Goal: Task Accomplishment & Management: Manage account settings

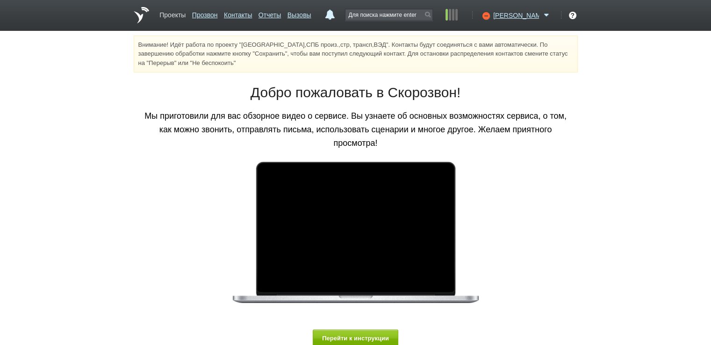
click at [169, 15] on link "Проекты" at bounding box center [172, 14] width 26 height 14
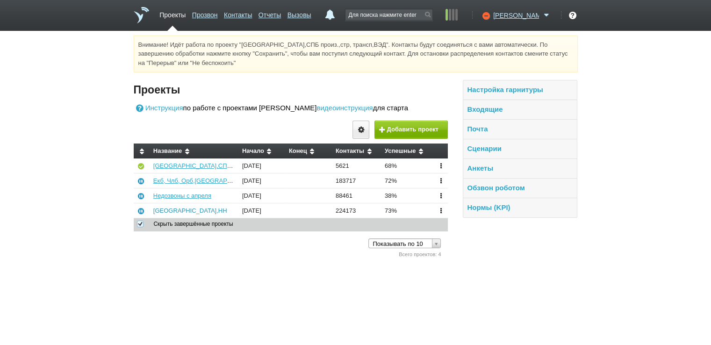
click at [163, 209] on link "[GEOGRAPHIC_DATA],НН" at bounding box center [190, 210] width 74 height 7
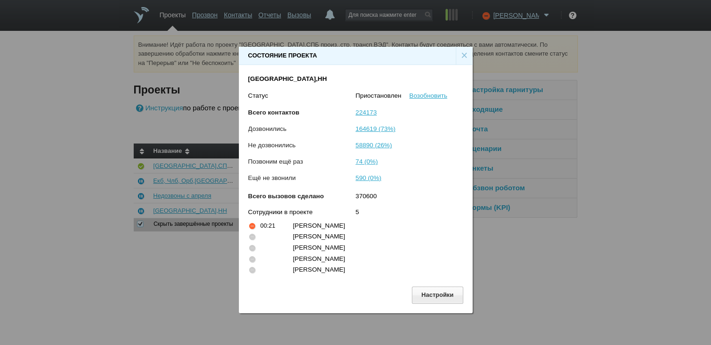
click at [463, 57] on div "×" at bounding box center [464, 56] width 17 height 18
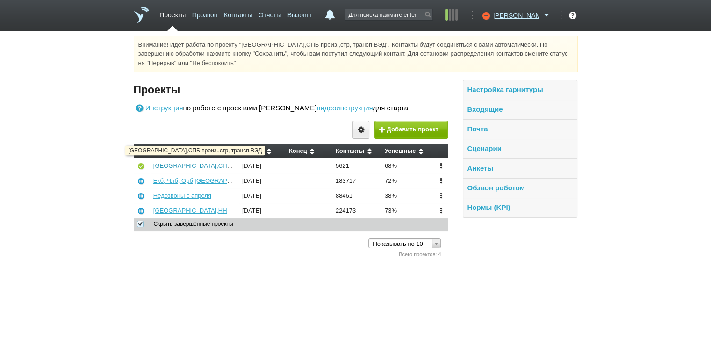
click at [176, 167] on link "[GEOGRAPHIC_DATA],СПБ произ.,стр, трансп,ВЭД" at bounding box center [225, 165] width 145 height 7
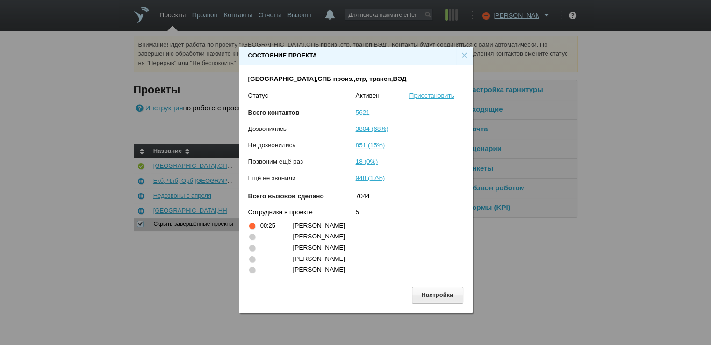
click at [462, 53] on div "×" at bounding box center [464, 56] width 17 height 18
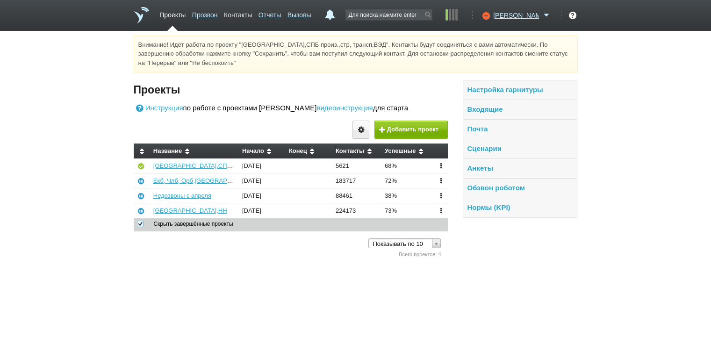
click at [249, 14] on link "Контакты" at bounding box center [238, 14] width 28 height 14
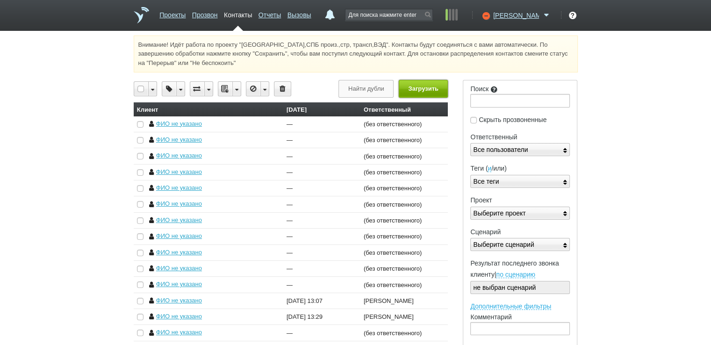
click at [421, 91] on button "Загрузить" at bounding box center [423, 88] width 49 height 17
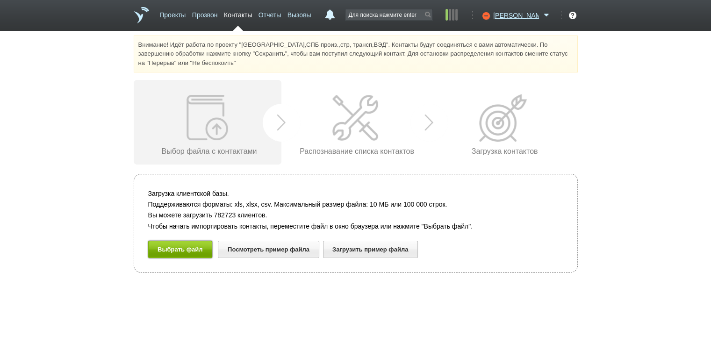
click at [184, 249] on button "Выбрать файл" at bounding box center [180, 249] width 64 height 17
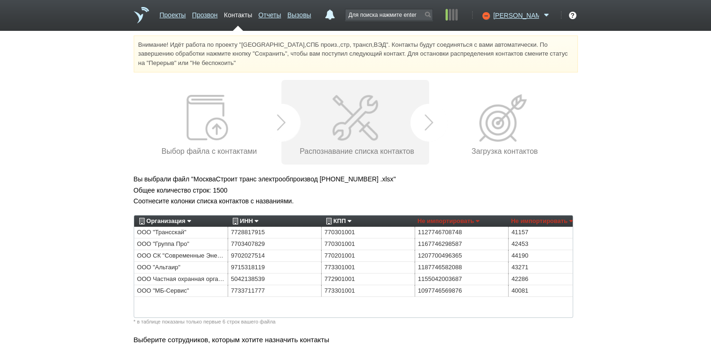
click at [189, 221] on link "Организация" at bounding box center [164, 220] width 54 height 11
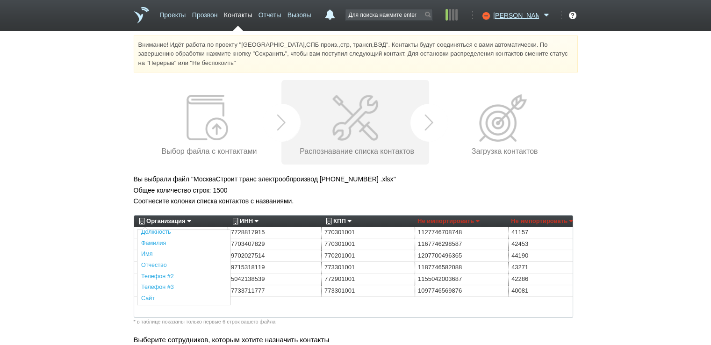
scroll to position [187, 0]
click at [152, 263] on link "Описание" at bounding box center [183, 262] width 93 height 11
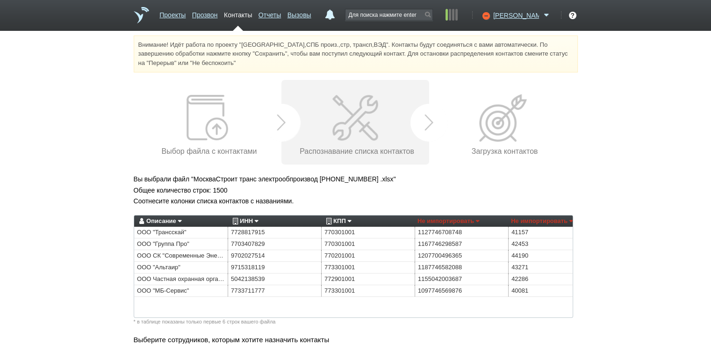
click at [257, 219] on link "ИНН" at bounding box center [244, 220] width 28 height 11
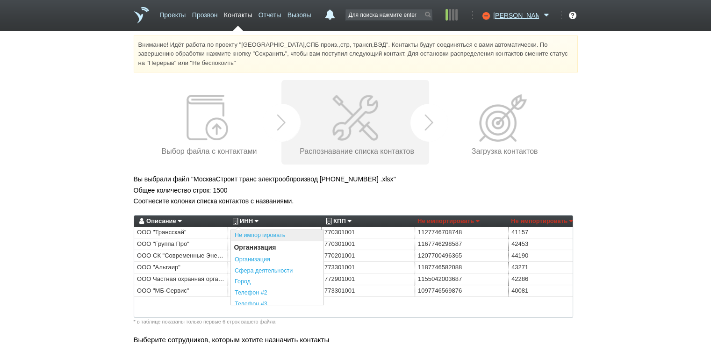
click at [243, 236] on link "Не импортировать" at bounding box center [277, 235] width 93 height 11
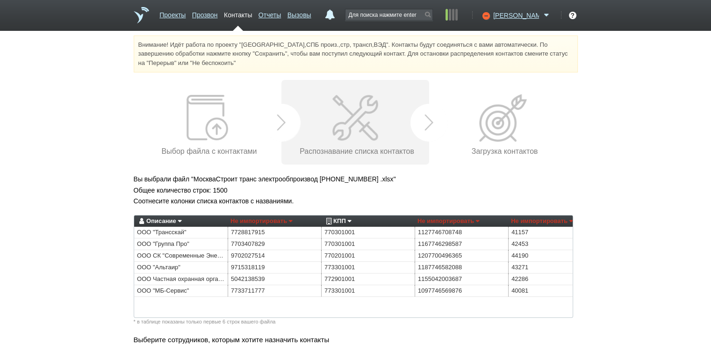
click at [349, 219] on link "КПП" at bounding box center [337, 220] width 27 height 11
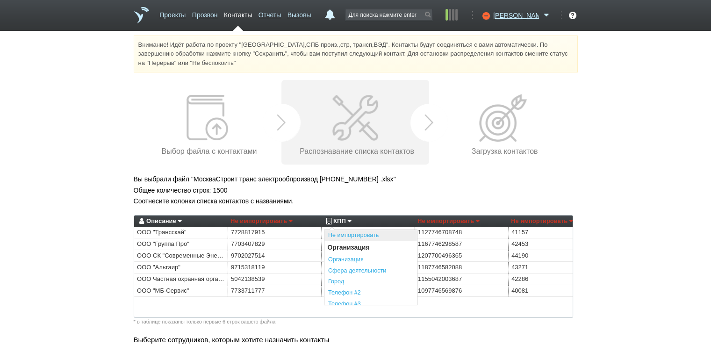
click at [340, 234] on link "Не импортировать" at bounding box center [370, 235] width 93 height 11
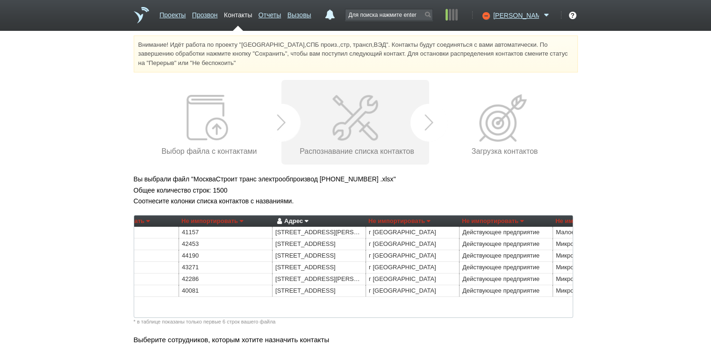
scroll to position [0, 325]
click at [311, 221] on link "Адрес" at bounding box center [295, 220] width 33 height 11
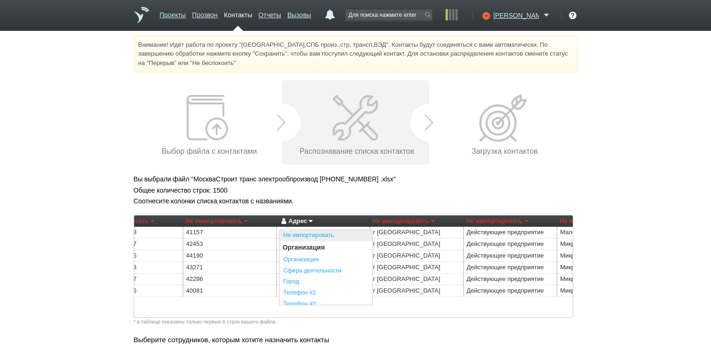
click at [309, 234] on link "Не импортировать" at bounding box center [325, 235] width 93 height 11
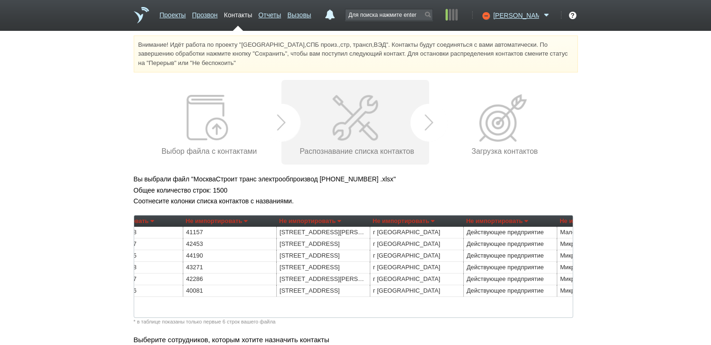
click at [430, 221] on link "Не импортировать" at bounding box center [403, 220] width 62 height 11
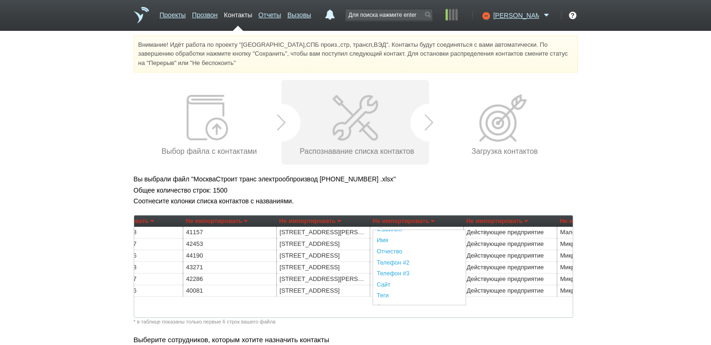
scroll to position [234, 0]
click at [394, 271] on link "Регион" at bounding box center [419, 271] width 93 height 11
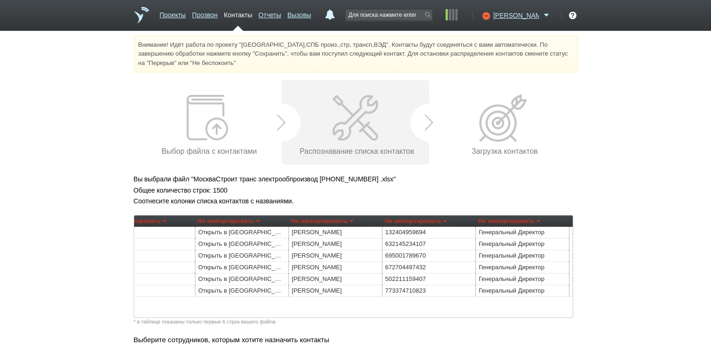
scroll to position [0, 787]
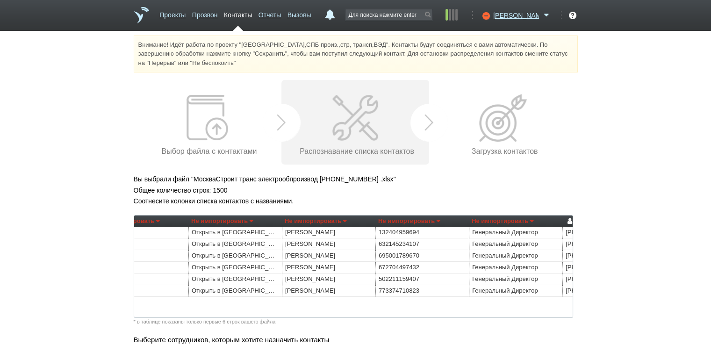
click at [344, 219] on link "Не импортировать" at bounding box center [316, 220] width 62 height 11
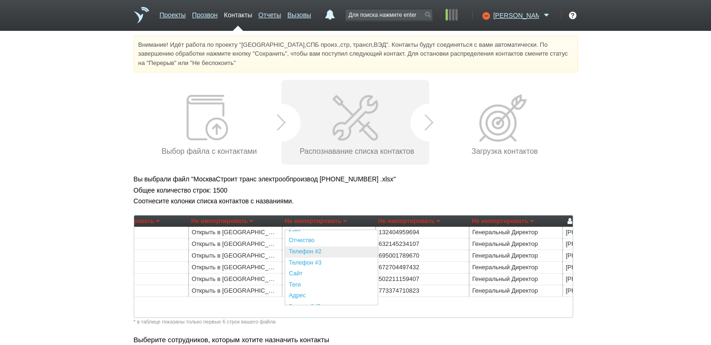
scroll to position [140, 0]
click at [305, 264] on link "Фамилия" at bounding box center [331, 265] width 93 height 11
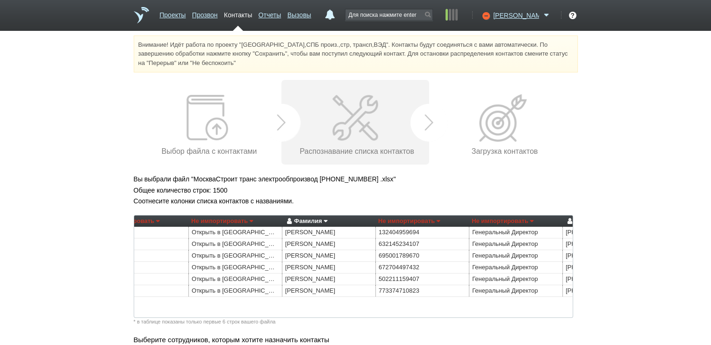
click at [529, 219] on link "Не импортировать" at bounding box center [502, 220] width 62 height 11
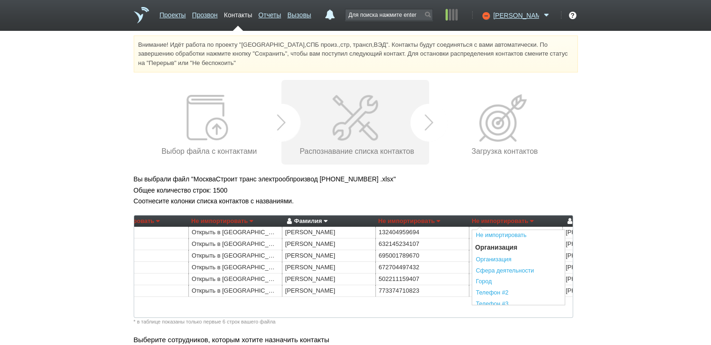
scroll to position [93, 0]
click at [492, 300] on link "Должность" at bounding box center [518, 300] width 93 height 11
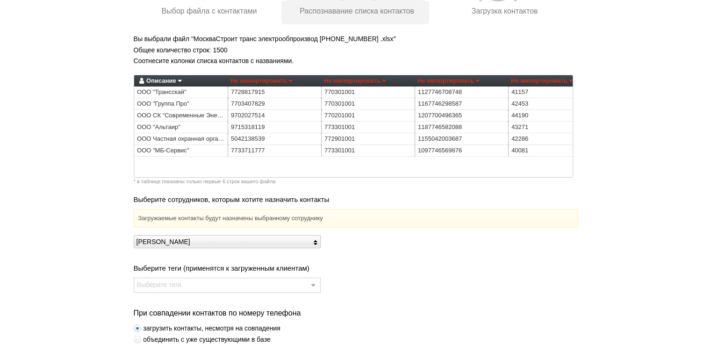
scroll to position [234, 0]
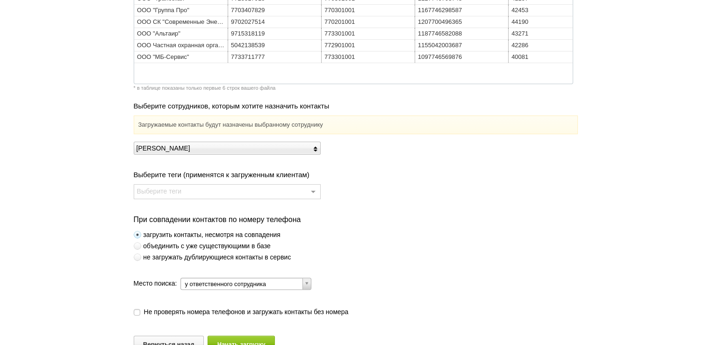
click at [138, 260] on span at bounding box center [137, 256] width 7 height 7
click at [6, 257] on input "не загружать дублирующиеся контакты в сервис" at bounding box center [3, 254] width 6 height 6
radio input "true"
click at [247, 340] on button "Начать загрузку" at bounding box center [240, 343] width 67 height 17
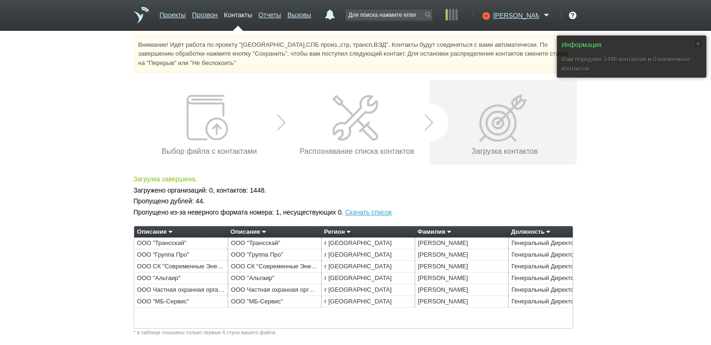
scroll to position [36, 0]
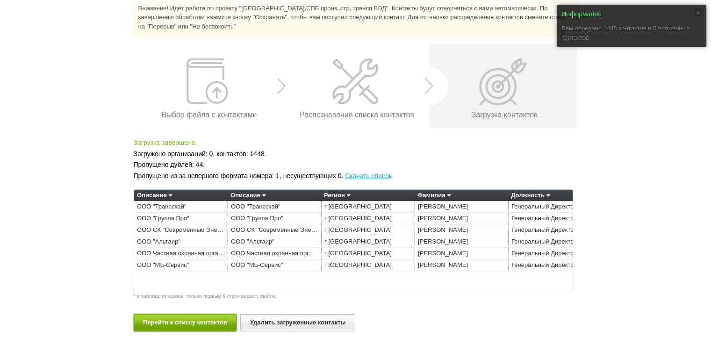
click at [178, 324] on button "Перейти к списку контактов" at bounding box center [185, 322] width 103 height 17
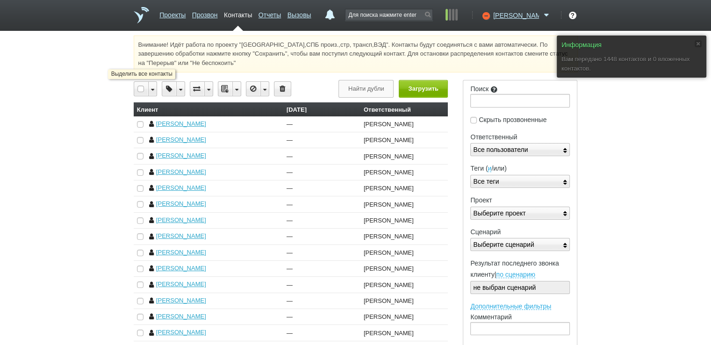
click at [139, 87] on div at bounding box center [141, 89] width 14 height 14
click at [236, 88] on icon at bounding box center [236, 89] width 8 height 14
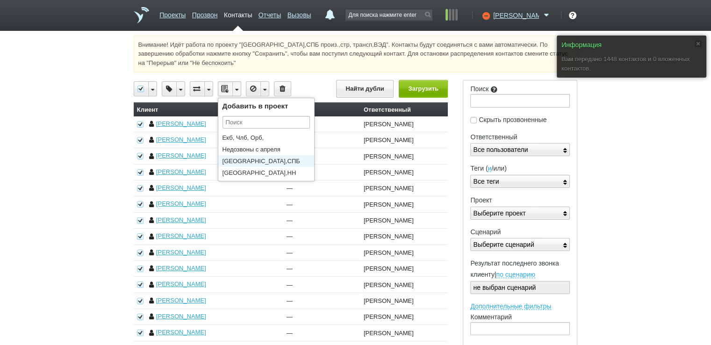
click at [226, 161] on li "[GEOGRAPHIC_DATA],СПБ произ.,стр, трансп,ВЭД" at bounding box center [268, 161] width 100 height 12
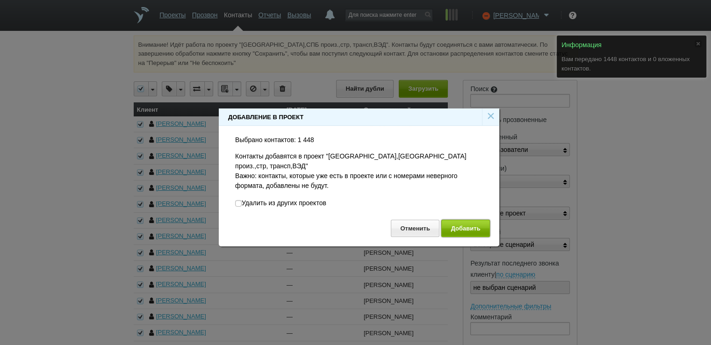
click at [475, 220] on button "Добавить" at bounding box center [465, 228] width 49 height 17
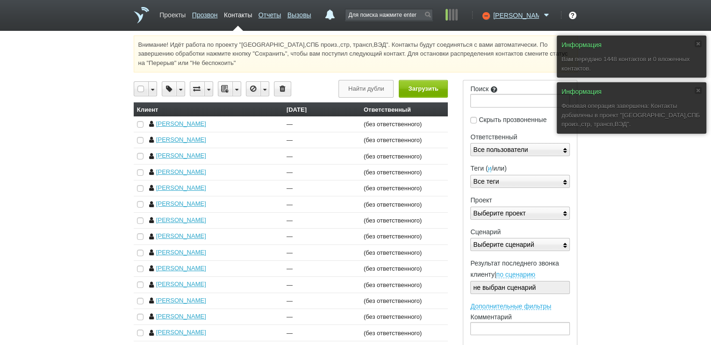
click at [174, 14] on link "Проекты" at bounding box center [172, 14] width 26 height 14
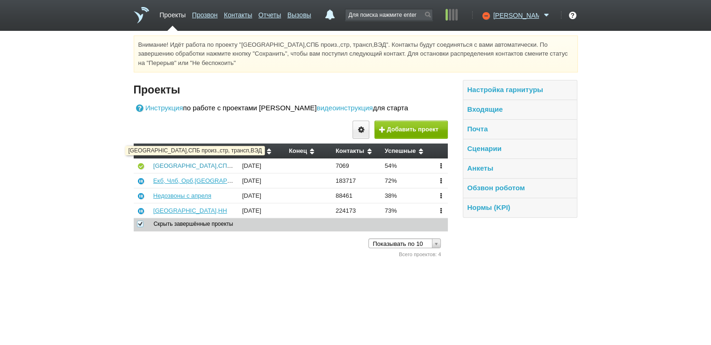
click at [168, 168] on link "[GEOGRAPHIC_DATA],СПБ произ.,стр, трансп,ВЭД" at bounding box center [225, 165] width 145 height 7
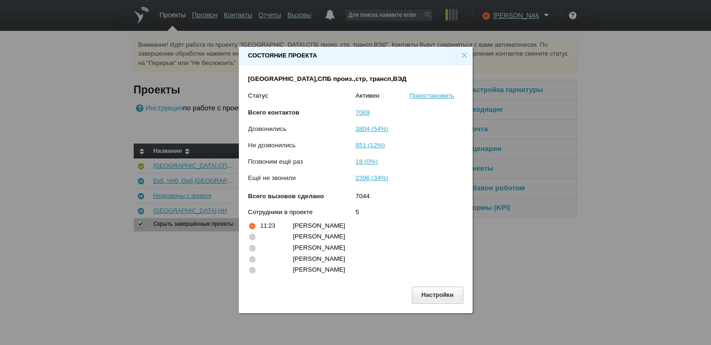
click at [460, 54] on div "×" at bounding box center [464, 56] width 17 height 18
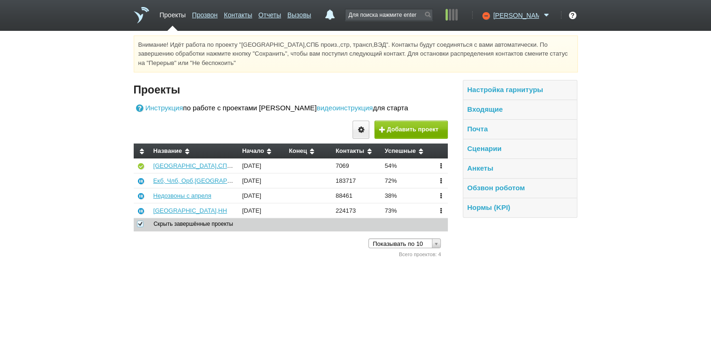
click at [378, 89] on h4 "Проекты" at bounding box center [291, 89] width 314 height 15
click at [252, 15] on link "Контакты" at bounding box center [238, 14] width 28 height 14
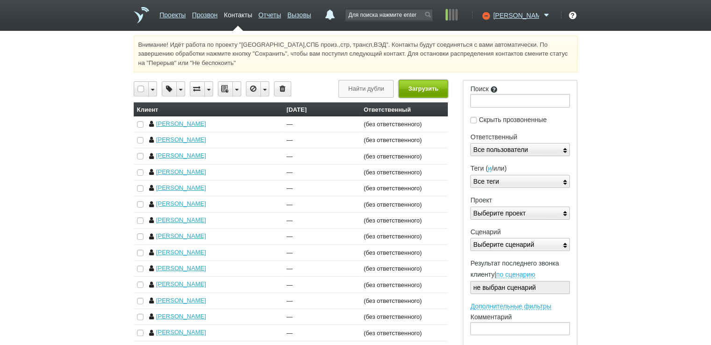
click at [422, 90] on button "Загрузить" at bounding box center [423, 88] width 49 height 17
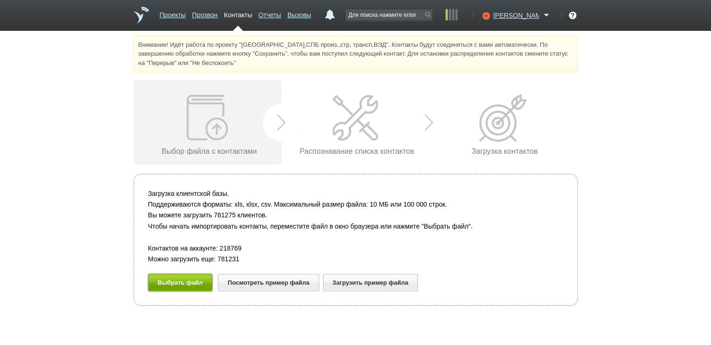
click at [171, 282] on button "Выбрать файл" at bounding box center [180, 282] width 64 height 17
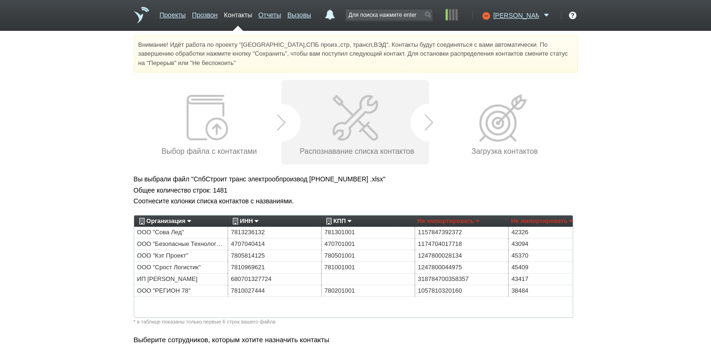
click at [105, 184] on div "Внимание! Идёт работа по проекту "[GEOGRAPHIC_DATA],СПБ произ.,стр, трансп,ВЭД"…" at bounding box center [355, 318] width 711 height 565
click at [191, 219] on div "Организация Не импортировать Преобразовать хеш номер Организация Организация Сф…" at bounding box center [180, 220] width 93 height 11
click at [189, 223] on link "Организация" at bounding box center [164, 220] width 54 height 11
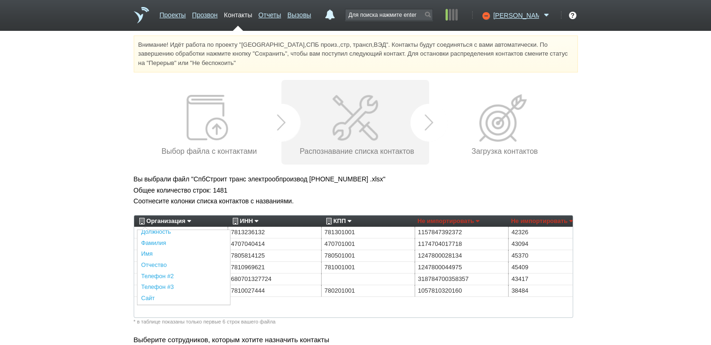
scroll to position [206, 0]
click at [160, 241] on link "Описание" at bounding box center [183, 244] width 93 height 11
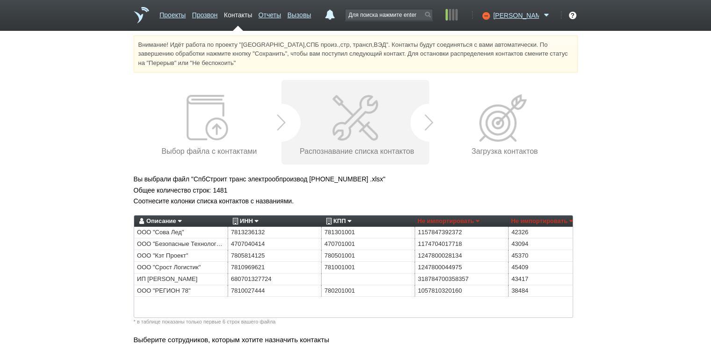
click at [257, 221] on link "ИНН" at bounding box center [244, 220] width 28 height 11
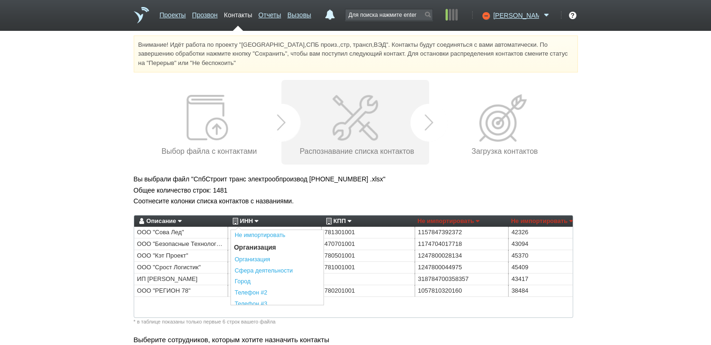
click at [254, 234] on link "Не импортировать" at bounding box center [277, 235] width 93 height 11
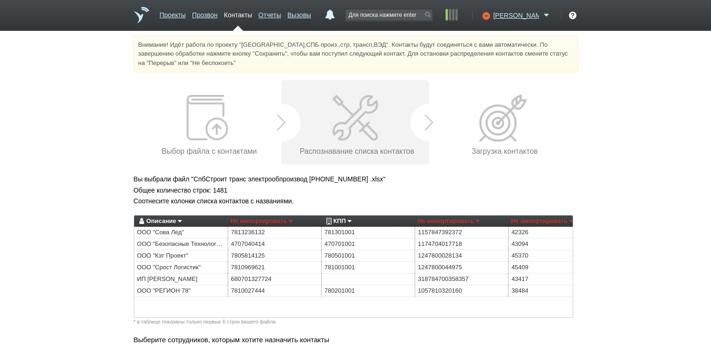
click at [350, 220] on link "КПП" at bounding box center [337, 220] width 27 height 11
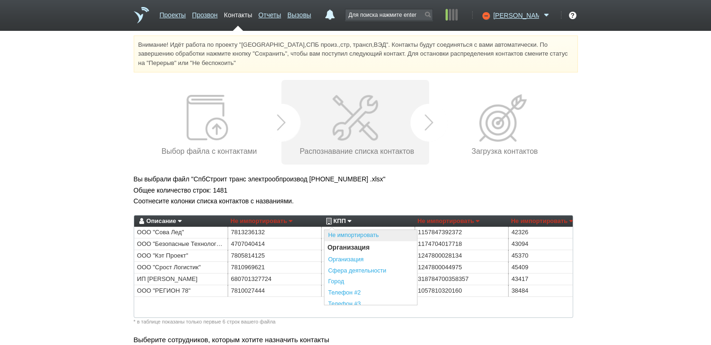
click at [344, 236] on link "Не импортировать" at bounding box center [370, 235] width 93 height 11
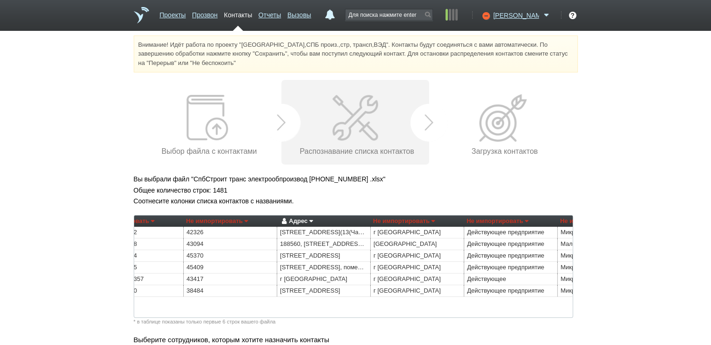
scroll to position [0, 335]
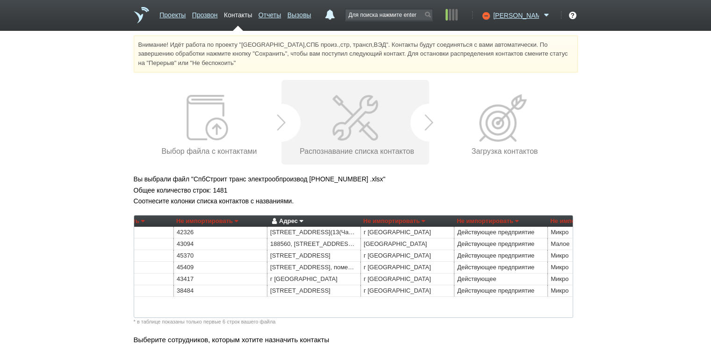
click at [302, 219] on link "Адрес" at bounding box center [286, 220] width 33 height 11
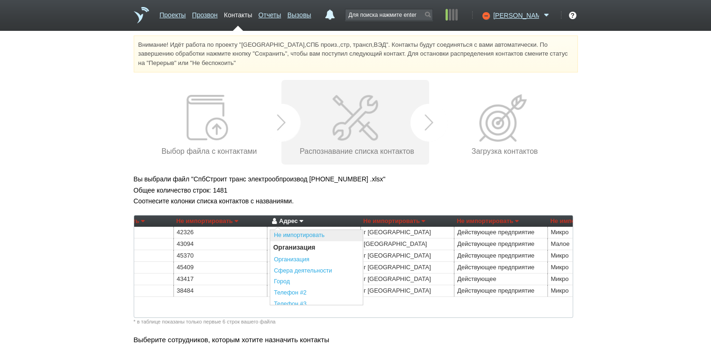
click at [295, 234] on link "Не импортировать" at bounding box center [316, 235] width 93 height 11
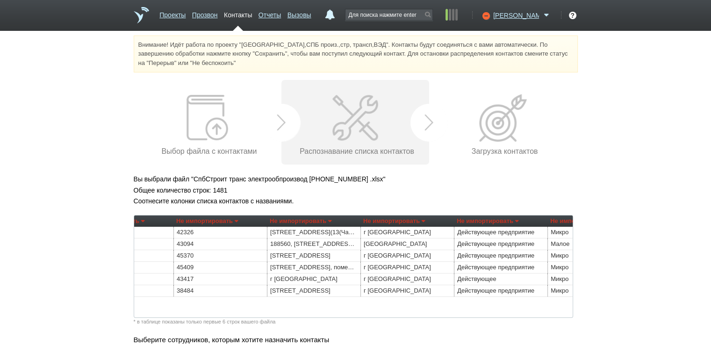
click at [423, 221] on link "Не импортировать" at bounding box center [394, 220] width 62 height 11
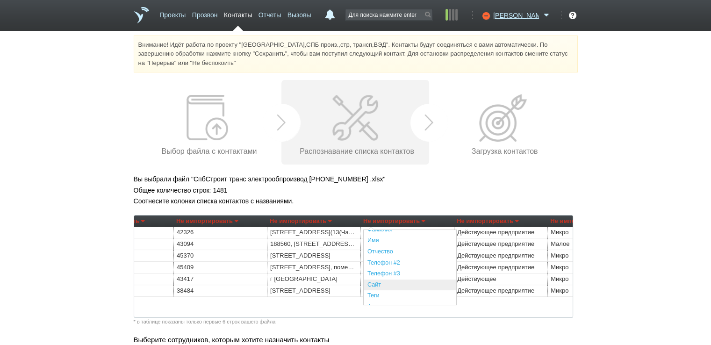
scroll to position [234, 0]
click at [374, 270] on link "Регион" at bounding box center [410, 271] width 93 height 11
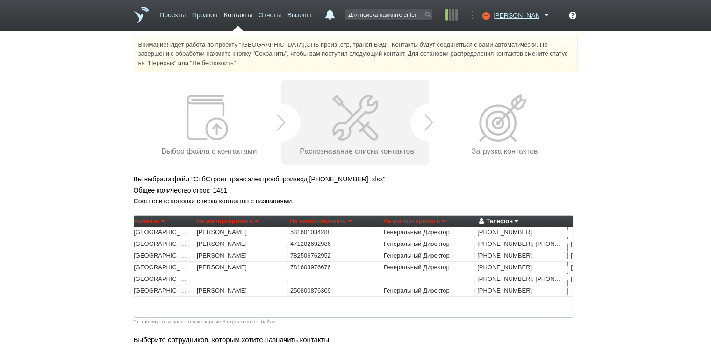
scroll to position [0, 873]
click at [259, 219] on link "Не импортировать" at bounding box center [230, 220] width 62 height 11
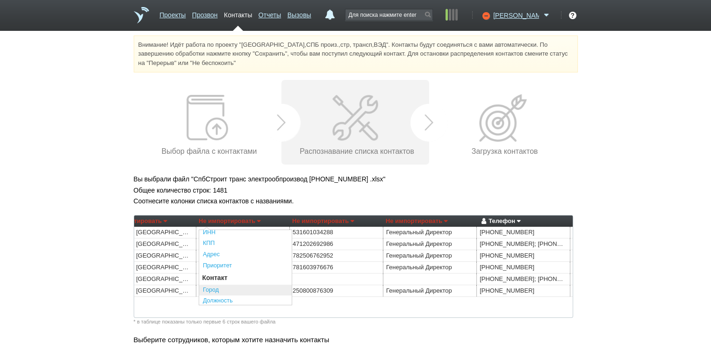
scroll to position [140, 0]
click at [219, 262] on link "Фамилия" at bounding box center [245, 265] width 93 height 11
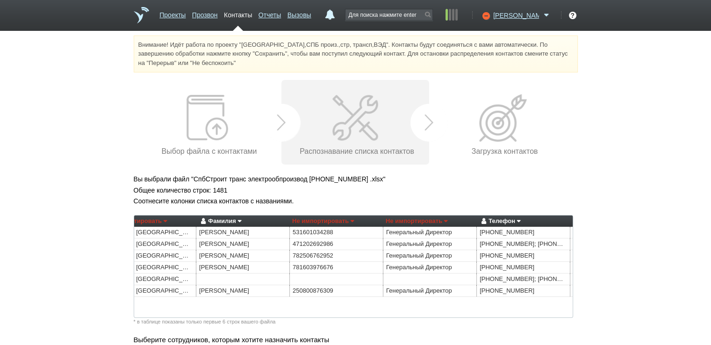
click at [447, 219] on link "Не импортировать" at bounding box center [416, 220] width 62 height 11
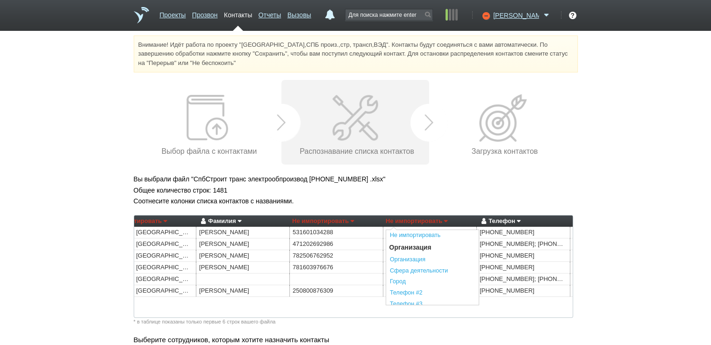
scroll to position [93, 0]
click at [409, 301] on link "Должность" at bounding box center [432, 300] width 93 height 11
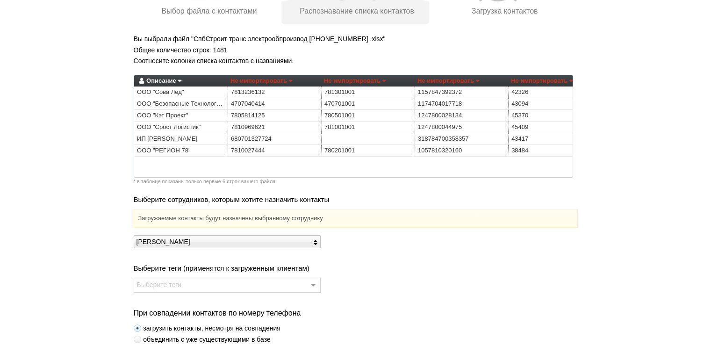
scroll to position [234, 0]
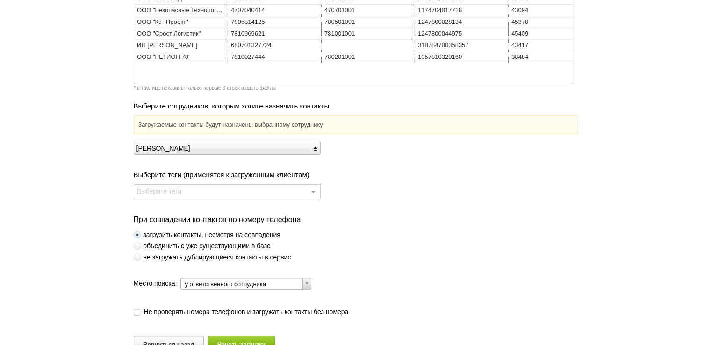
click at [135, 256] on span at bounding box center [137, 256] width 7 height 7
click at [6, 256] on input "не загружать дублирующиеся контакты в сервис" at bounding box center [3, 254] width 6 height 6
radio input "true"
click at [230, 343] on button "Начать загрузку" at bounding box center [240, 343] width 67 height 17
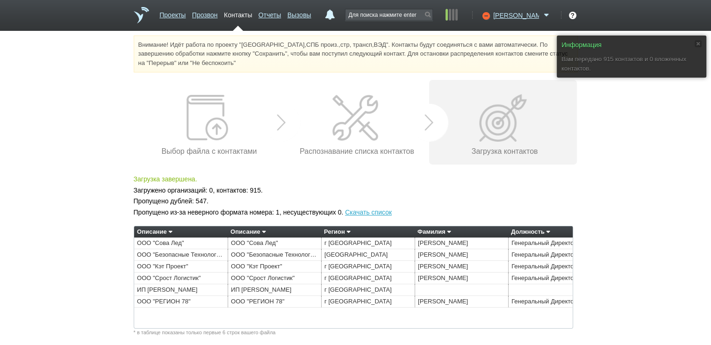
scroll to position [36, 0]
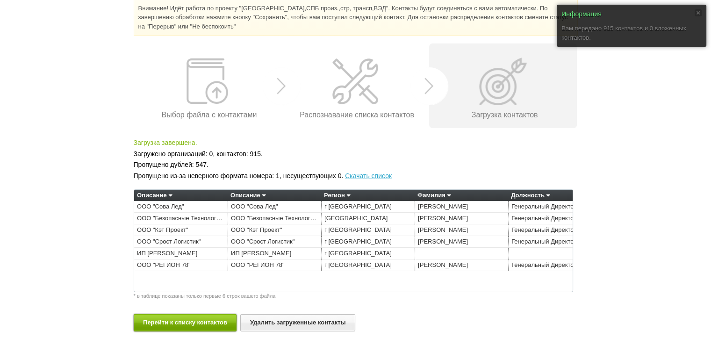
click at [166, 322] on button "Перейти к списку контактов" at bounding box center [185, 322] width 103 height 17
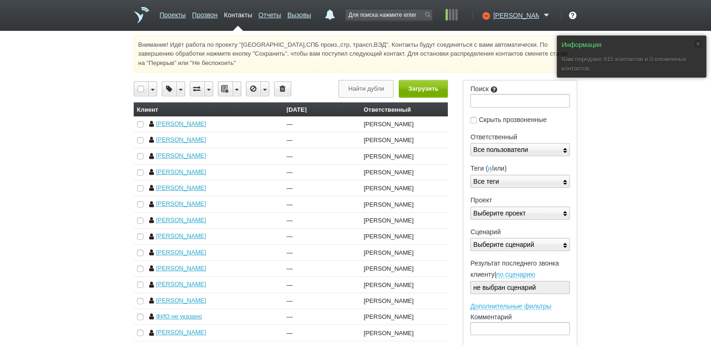
click at [143, 89] on div at bounding box center [141, 89] width 14 height 14
click at [425, 88] on button "Загрузить" at bounding box center [423, 88] width 49 height 17
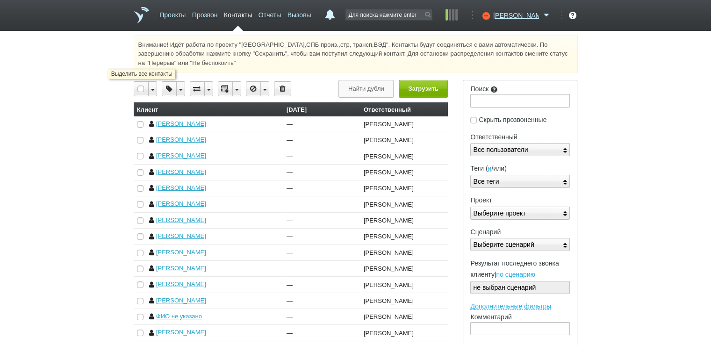
click at [140, 86] on div at bounding box center [141, 89] width 14 height 14
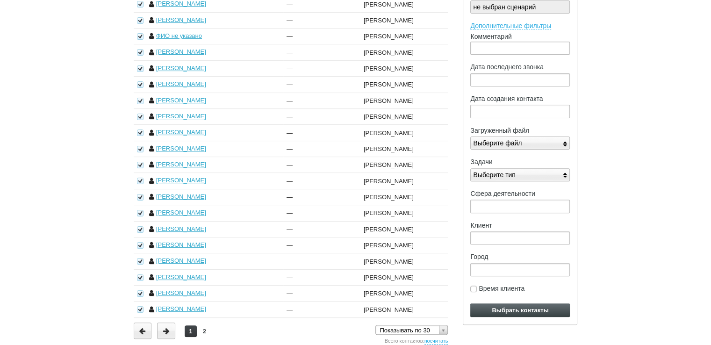
scroll to position [293, 0]
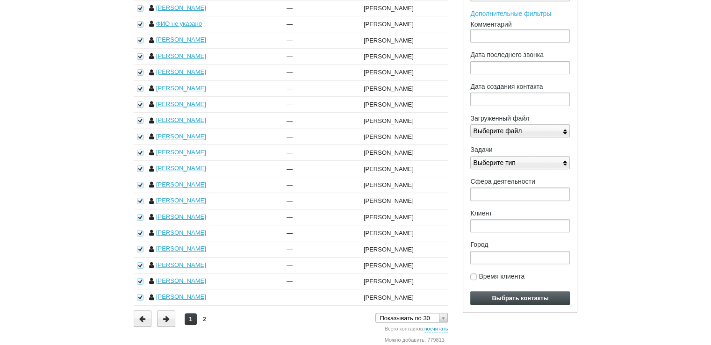
click at [441, 329] on link "посчитать" at bounding box center [436, 329] width 24 height 7
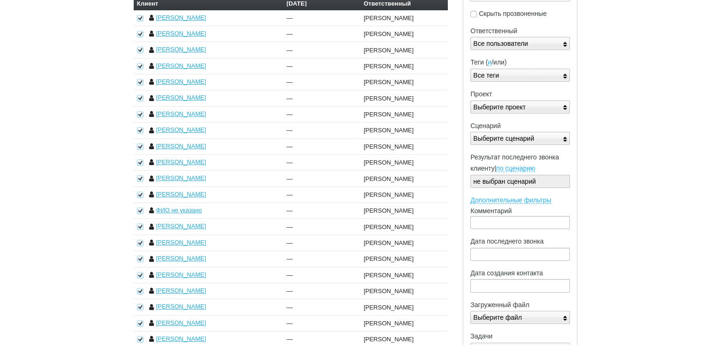
scroll to position [59, 0]
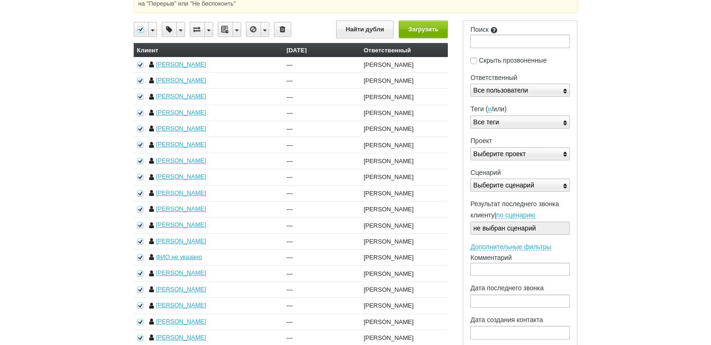
click at [621, 171] on div "Внимание! Идёт работа по проекту "[GEOGRAPHIC_DATA],СПБ произ.,стр, трансп,ВЭД"…" at bounding box center [355, 277] width 711 height 602
click at [142, 28] on div at bounding box center [141, 29] width 14 height 14
click at [596, 235] on div "Внимание! Идёт работа по проекту "[GEOGRAPHIC_DATA],СПБ произ.,стр, трансп,ВЭД"…" at bounding box center [355, 277] width 711 height 602
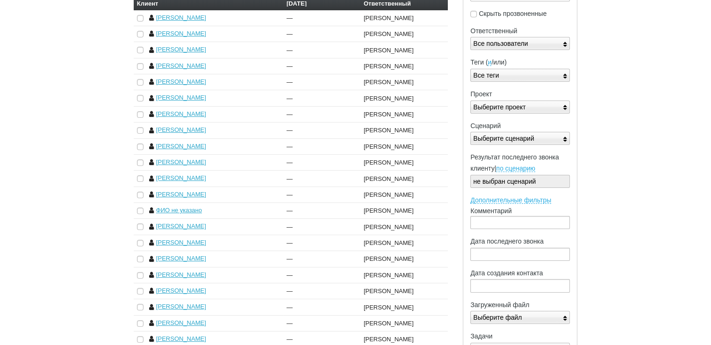
scroll to position [246, 0]
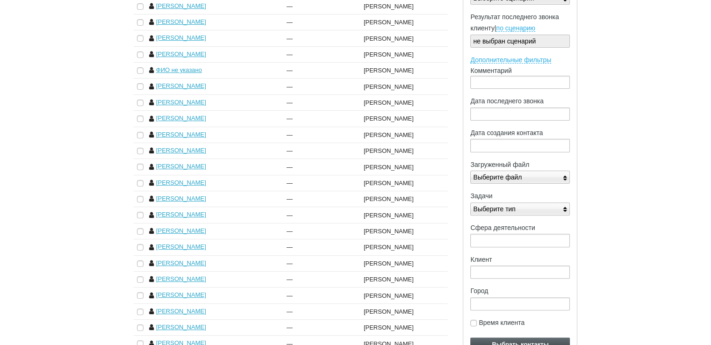
click at [563, 175] on div at bounding box center [565, 177] width 8 height 13
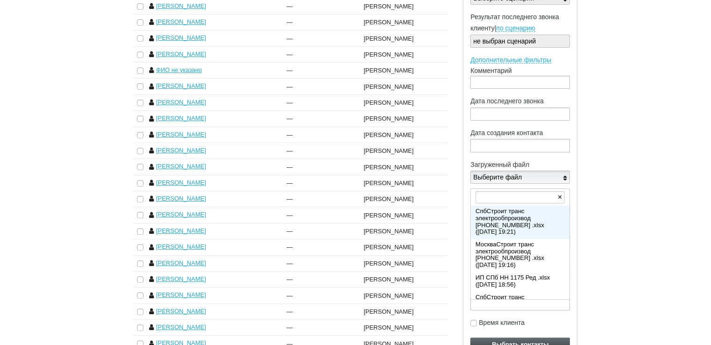
click at [532, 221] on div "СпбСтроит транс электрообпроизвод [PHONE_NUMBER] .xlsx ([DATE] 19:21)" at bounding box center [509, 221] width 69 height 28
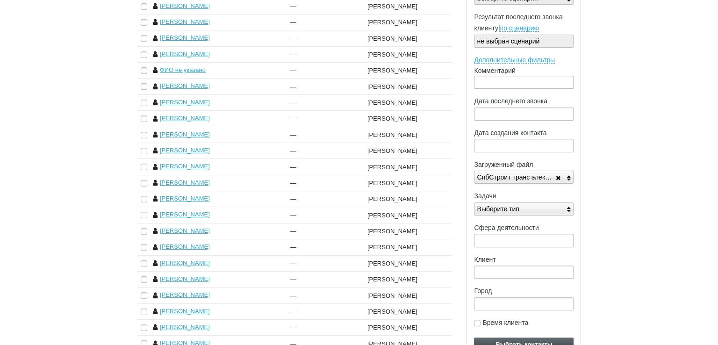
scroll to position [293, 0]
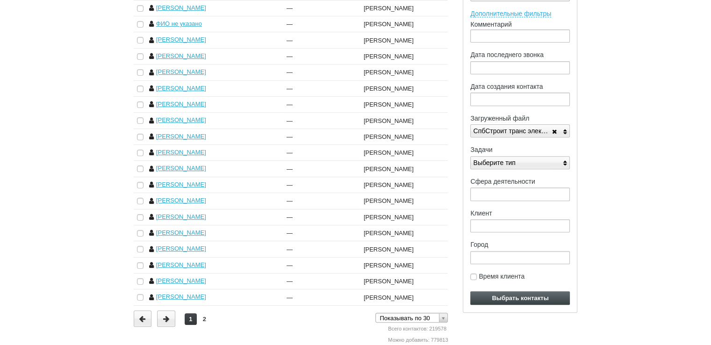
click at [516, 297] on input "Выбрать контакты" at bounding box center [520, 298] width 100 height 14
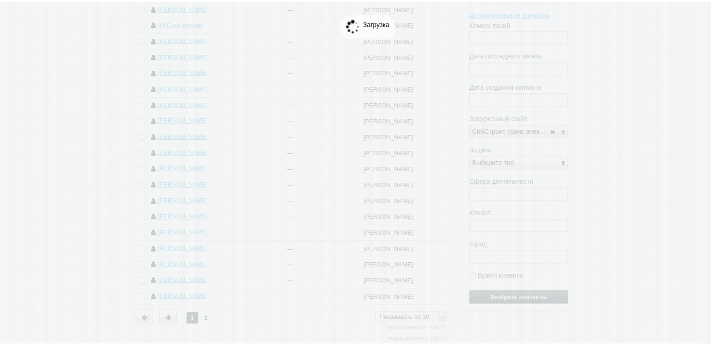
scroll to position [0, 0]
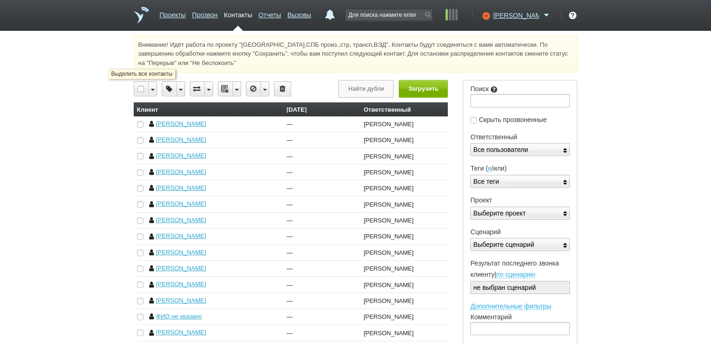
click at [139, 88] on div at bounding box center [141, 89] width 14 height 14
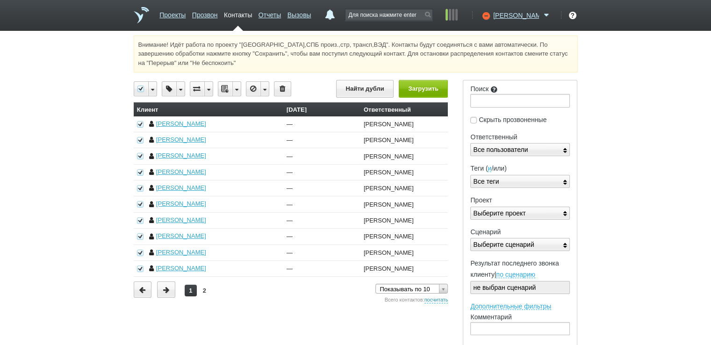
click at [431, 300] on link "посчитать" at bounding box center [436, 300] width 24 height 7
click at [235, 93] on icon at bounding box center [236, 89] width 8 height 14
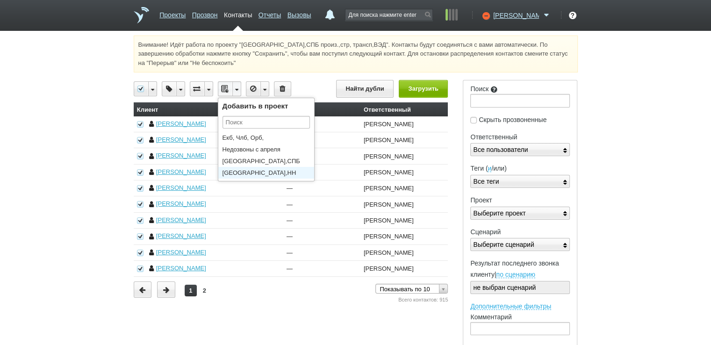
click at [233, 173] on li "[GEOGRAPHIC_DATA],НН" at bounding box center [268, 173] width 100 height 12
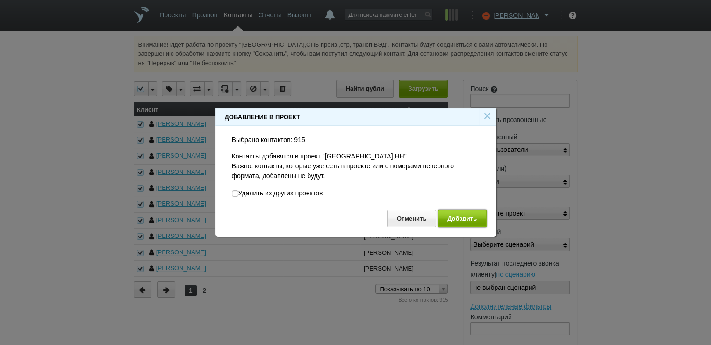
click at [454, 221] on button "Добавить" at bounding box center [462, 218] width 49 height 17
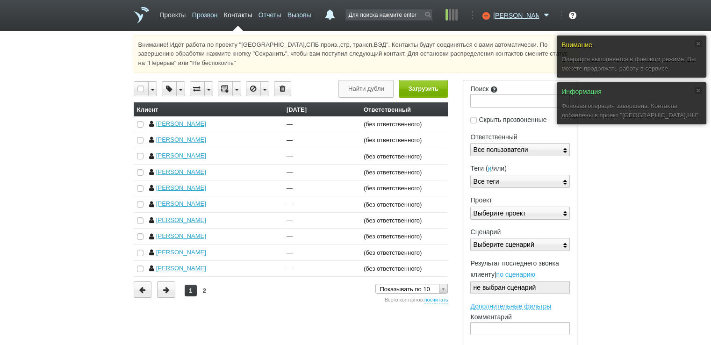
click at [175, 14] on link "Проекты" at bounding box center [172, 14] width 26 height 14
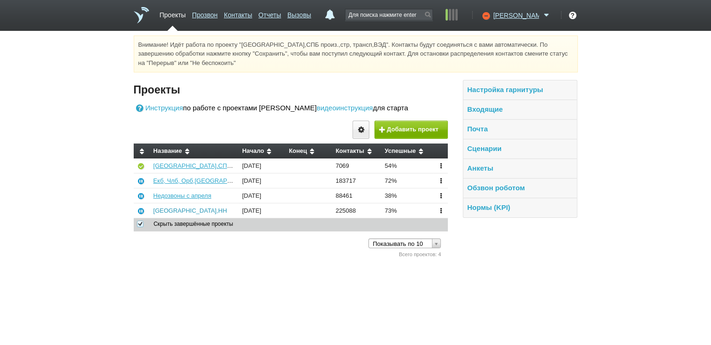
click at [166, 210] on link "[GEOGRAPHIC_DATA],НН" at bounding box center [190, 210] width 74 height 7
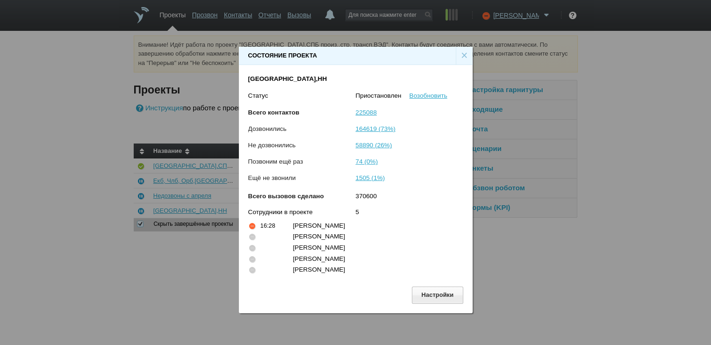
click at [437, 96] on link "Возобновить" at bounding box center [428, 95] width 38 height 7
click at [462, 50] on div "×" at bounding box center [464, 56] width 17 height 18
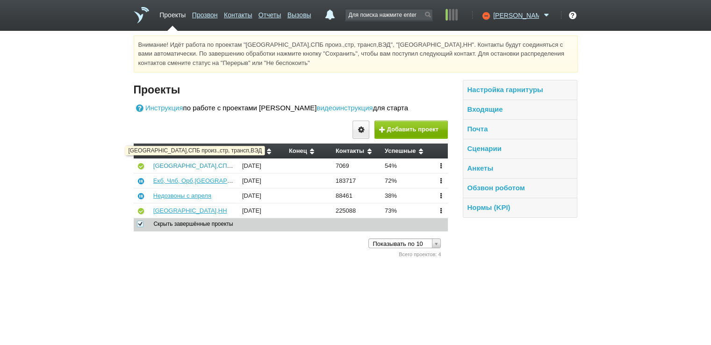
click at [183, 164] on link "[GEOGRAPHIC_DATA],СПБ произ.,стр, трансп,ВЭД" at bounding box center [225, 165] width 145 height 7
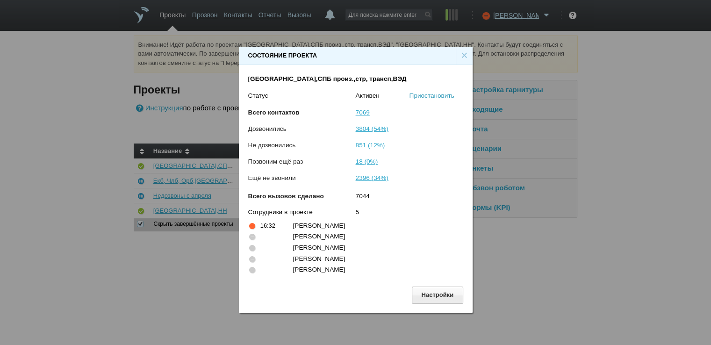
click at [426, 96] on link "Приостановить" at bounding box center [431, 95] width 45 height 7
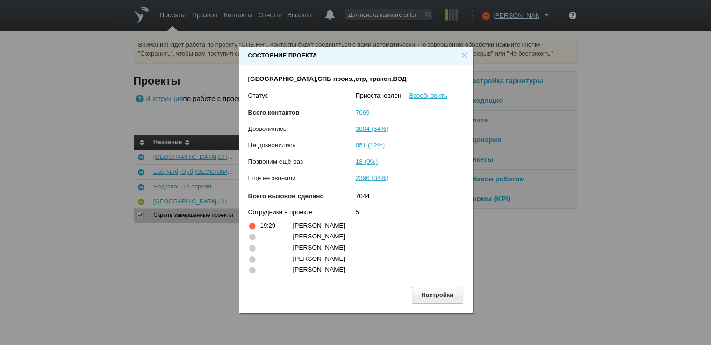
click at [29, 184] on div "Состояние проекта × [GEOGRAPHIC_DATA],[GEOGRAPHIC_DATA] произ.,стр, трансп,[PER…" at bounding box center [355, 176] width 711 height 352
click at [44, 167] on div "Состояние проекта × [GEOGRAPHIC_DATA],[GEOGRAPHIC_DATA] произ.,стр, трансп,[PER…" at bounding box center [355, 176] width 711 height 352
click at [464, 55] on div "×" at bounding box center [464, 56] width 17 height 18
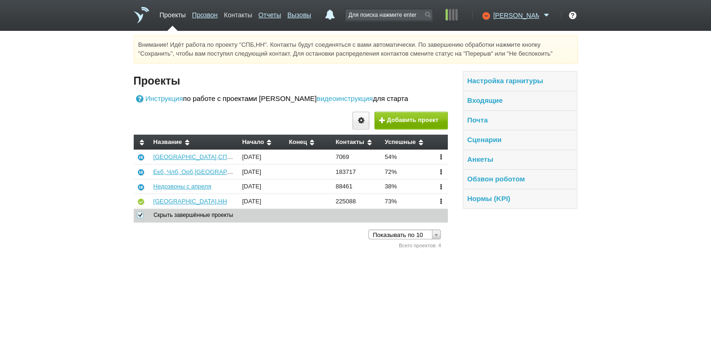
click at [248, 14] on link "Контакты" at bounding box center [238, 14] width 28 height 14
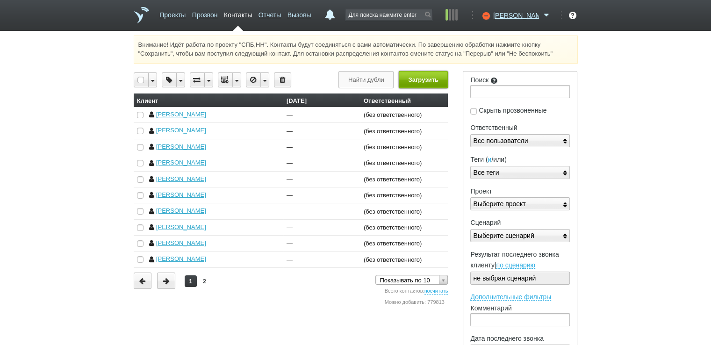
click at [423, 79] on button "Загрузить" at bounding box center [423, 79] width 49 height 17
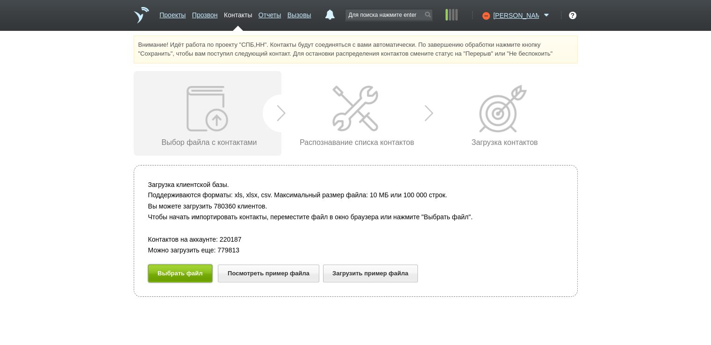
click at [190, 270] on button "Выбрать файл" at bounding box center [180, 272] width 64 height 17
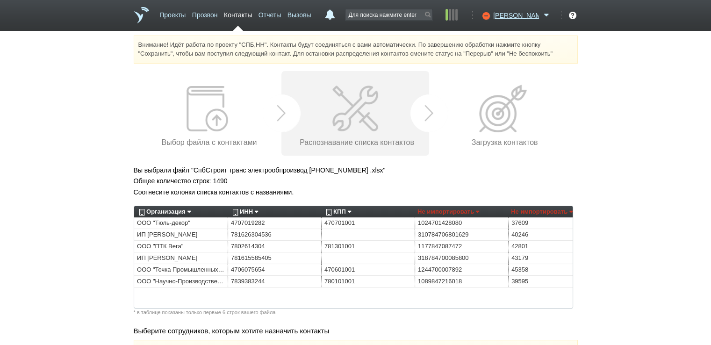
click at [188, 211] on link "Организация" at bounding box center [164, 211] width 54 height 11
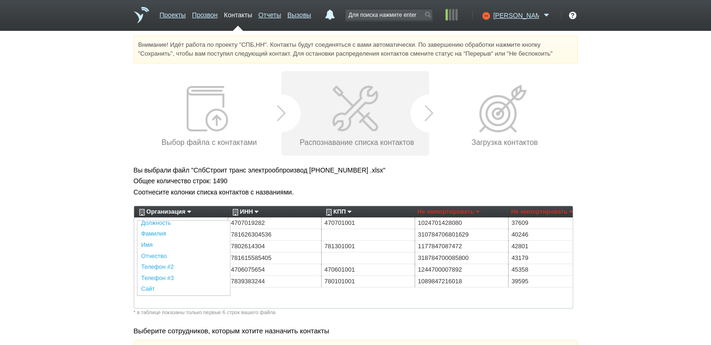
scroll to position [187, 0]
click at [177, 254] on link "Описание" at bounding box center [183, 253] width 93 height 11
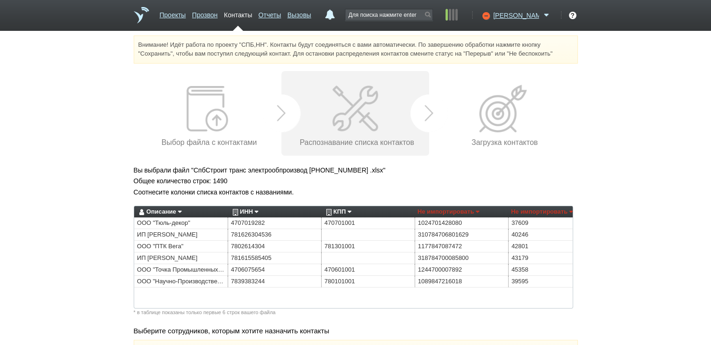
click at [257, 210] on link "ИНН" at bounding box center [244, 211] width 28 height 11
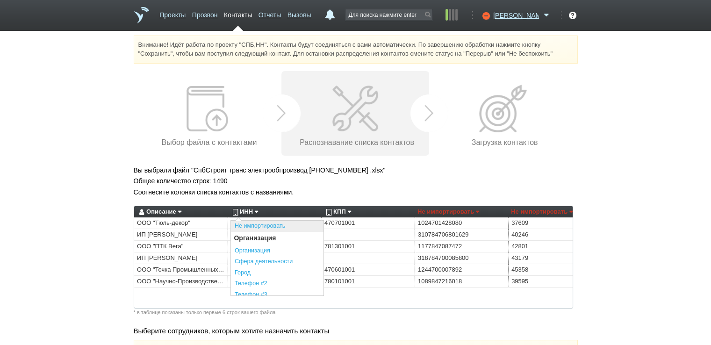
click at [253, 225] on link "Не импортировать" at bounding box center [277, 226] width 93 height 11
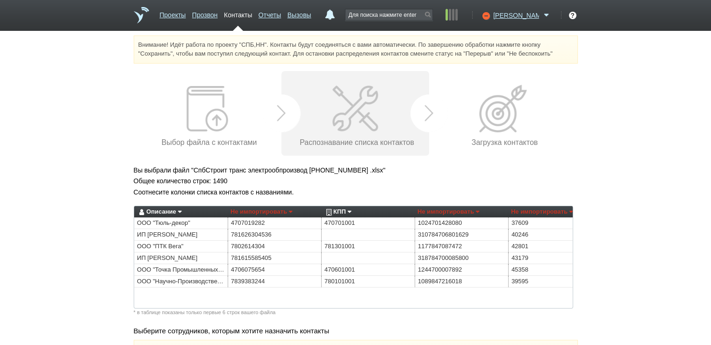
click at [353, 210] on div "КПП Не импортировать Преобразовать хеш номер Организация Организация Сфера деят…" at bounding box center [367, 211] width 93 height 11
click at [349, 210] on link "КПП" at bounding box center [337, 211] width 27 height 11
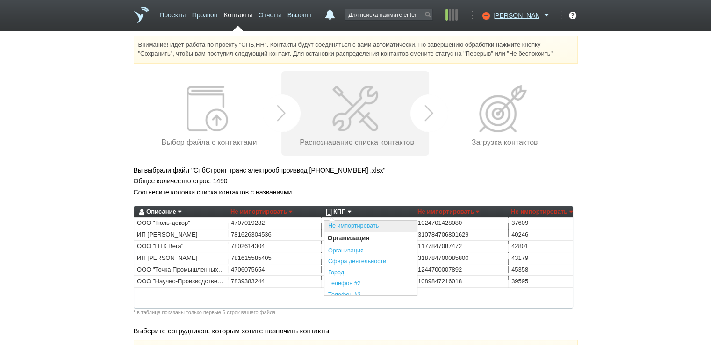
click at [340, 225] on link "Не импортировать" at bounding box center [370, 226] width 93 height 11
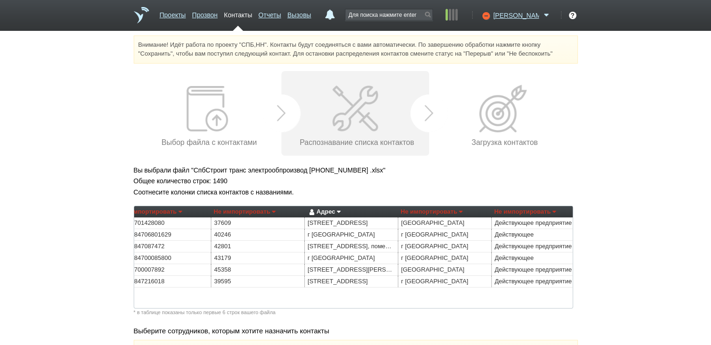
scroll to position [0, 374]
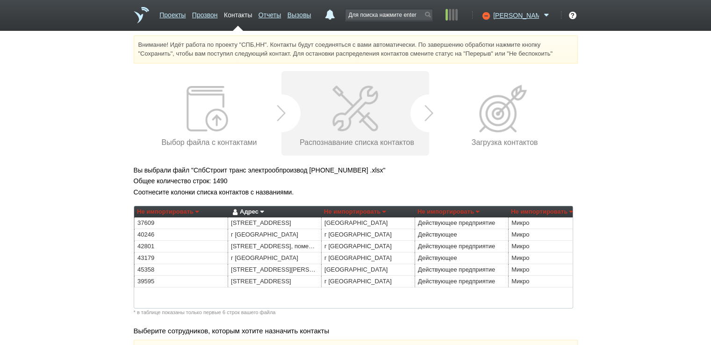
click at [261, 212] on link "Адрес" at bounding box center [246, 211] width 33 height 11
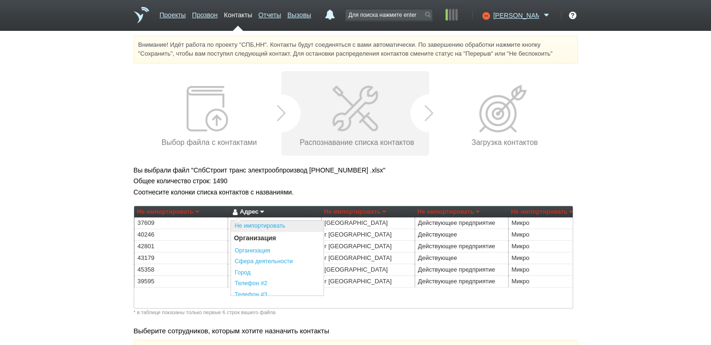
click at [259, 223] on link "Не импортировать" at bounding box center [277, 226] width 93 height 11
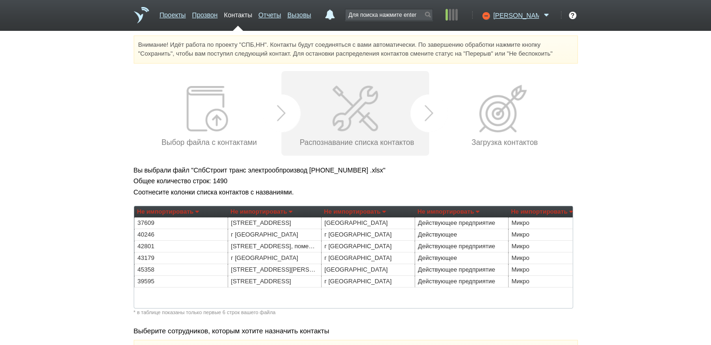
click at [383, 212] on link "Не импортировать" at bounding box center [355, 211] width 62 height 11
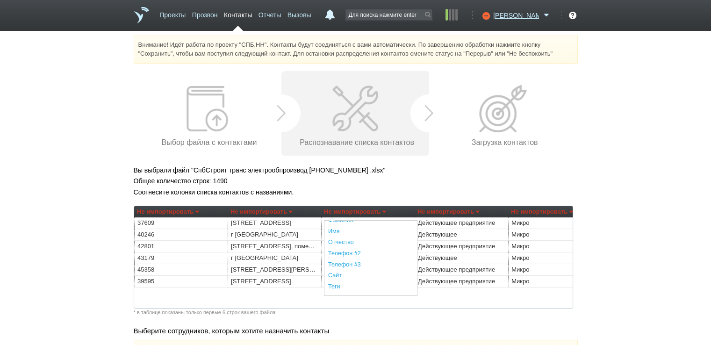
scroll to position [234, 0]
click at [342, 263] on link "Регион" at bounding box center [370, 262] width 93 height 11
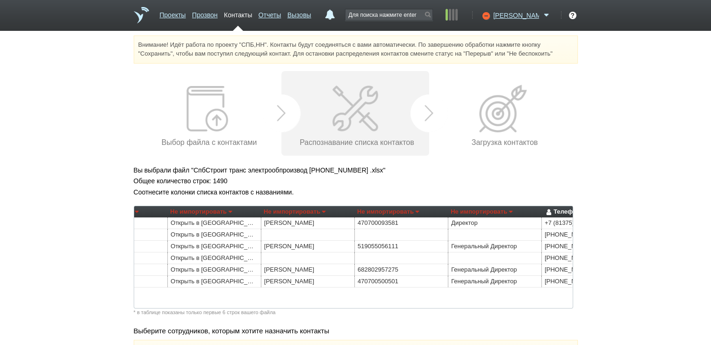
scroll to position [0, 820]
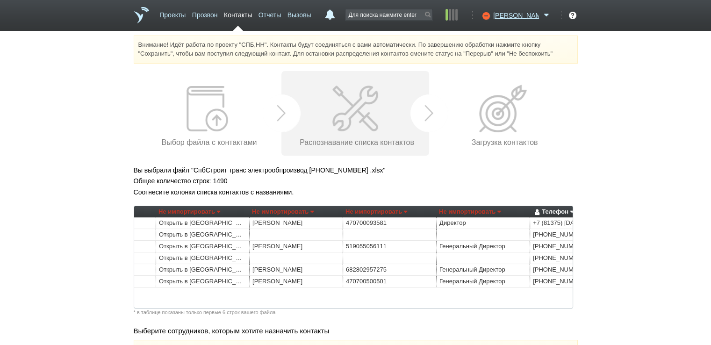
click at [313, 212] on link "Не импортировать" at bounding box center [283, 211] width 62 height 11
click at [276, 256] on link "Фамилия" at bounding box center [298, 256] width 93 height 11
click at [499, 209] on link "Не импортировать" at bounding box center [470, 211] width 62 height 11
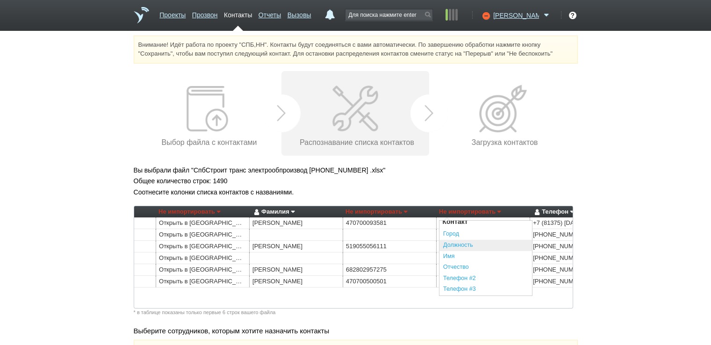
click at [459, 243] on link "Должность" at bounding box center [485, 245] width 93 height 11
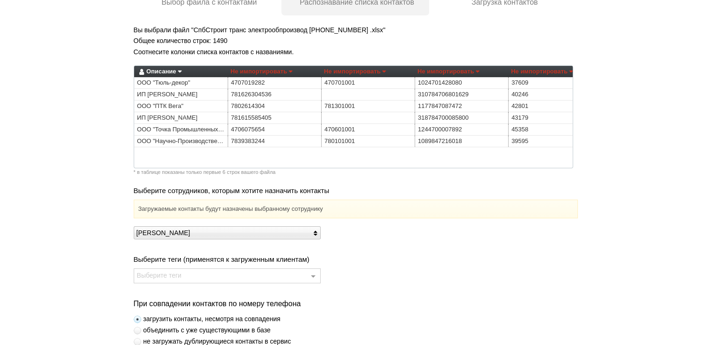
scroll to position [187, 0]
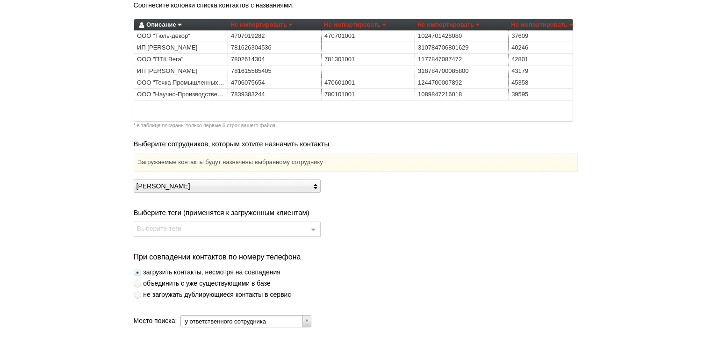
click at [136, 296] on span at bounding box center [137, 294] width 7 height 7
click at [6, 295] on input "не загружать дублирующиеся контакты в сервис" at bounding box center [3, 292] width 6 height 6
radio input "true"
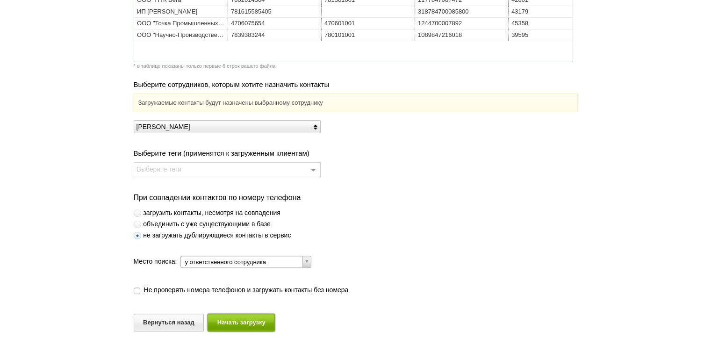
click at [232, 323] on button "Начать загрузку" at bounding box center [240, 322] width 67 height 17
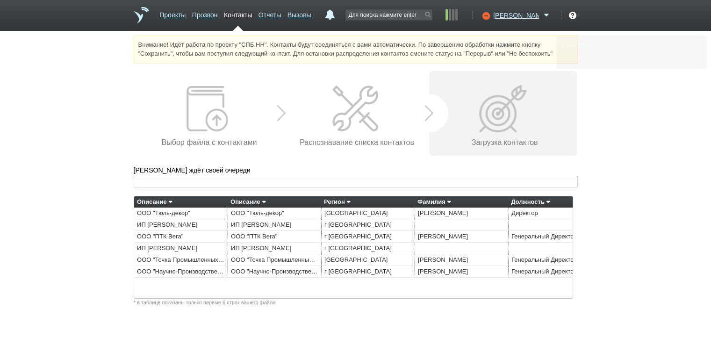
scroll to position [0, 0]
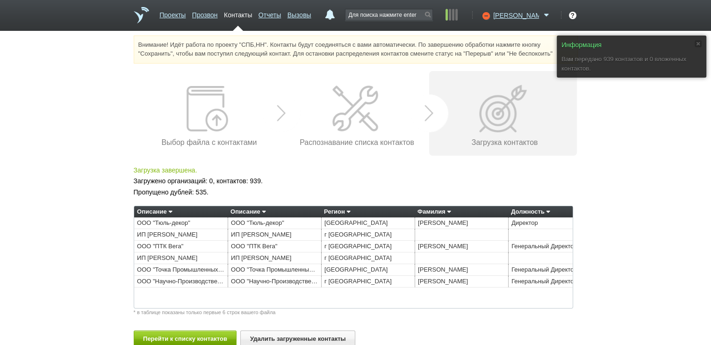
click at [54, 228] on div "Информация Вам передано 939 контактов и 0 вложенных контактов. Внимание! Идёт р…" at bounding box center [355, 199] width 711 height 326
click at [166, 339] on button "Перейти к списку контактов" at bounding box center [185, 338] width 103 height 17
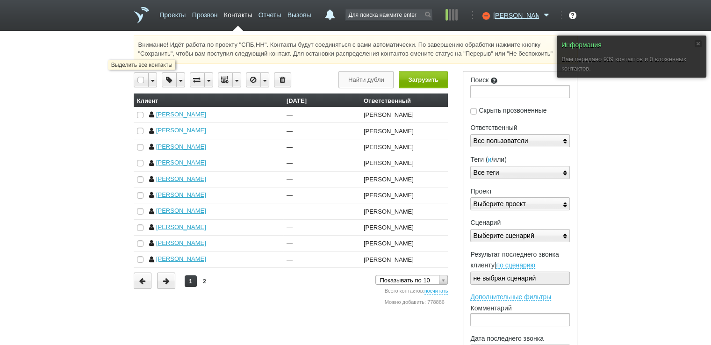
click at [140, 81] on div at bounding box center [141, 80] width 14 height 14
click at [436, 293] on link "посчитать" at bounding box center [436, 291] width 24 height 7
click at [234, 79] on icon at bounding box center [236, 80] width 8 height 14
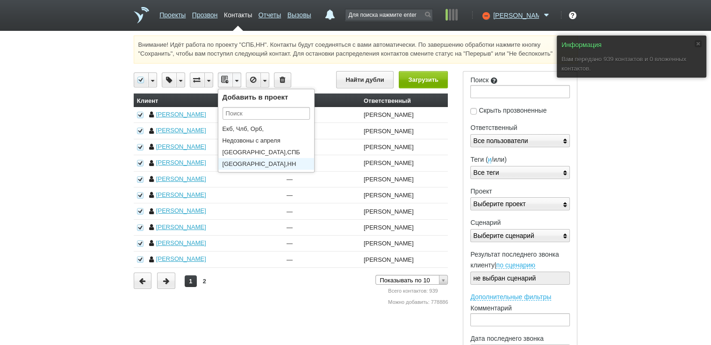
click at [236, 165] on li "[GEOGRAPHIC_DATA],НН" at bounding box center [268, 164] width 100 height 12
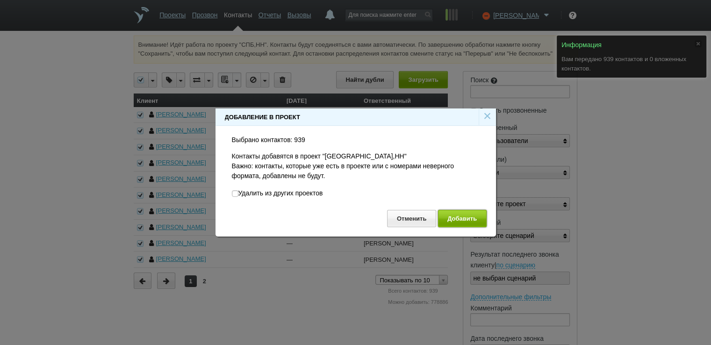
click at [471, 220] on button "Добавить" at bounding box center [462, 218] width 49 height 17
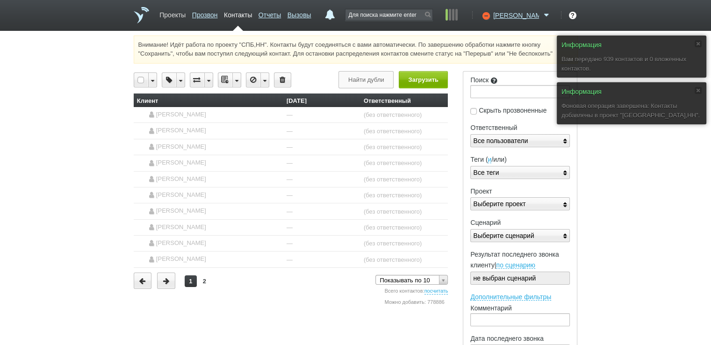
click at [168, 15] on link "Проекты" at bounding box center [172, 14] width 26 height 14
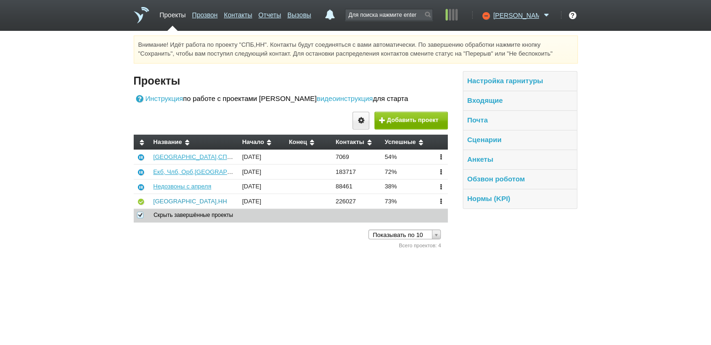
click at [163, 200] on link "[GEOGRAPHIC_DATA],НН" at bounding box center [190, 201] width 74 height 7
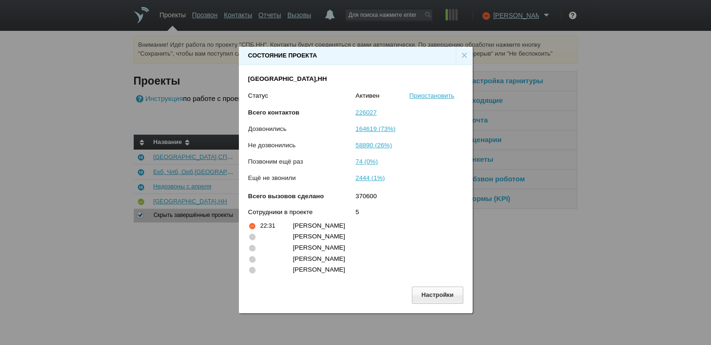
click at [462, 52] on div "×" at bounding box center [464, 56] width 17 height 18
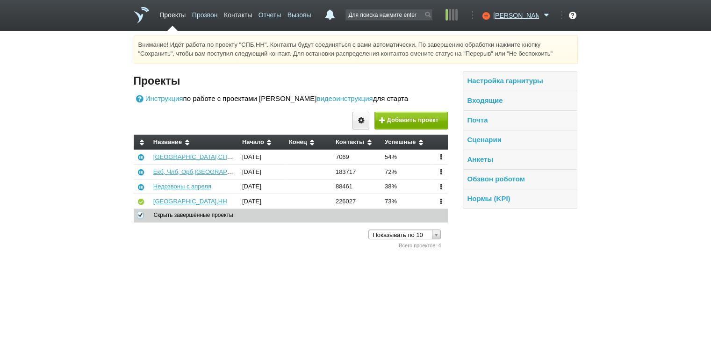
click at [244, 16] on link "Контакты" at bounding box center [238, 14] width 28 height 14
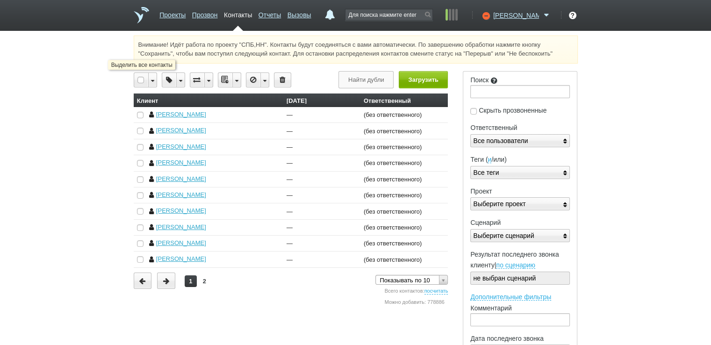
click at [144, 79] on div at bounding box center [141, 80] width 14 height 14
click at [437, 290] on link "посчитать" at bounding box center [436, 291] width 24 height 7
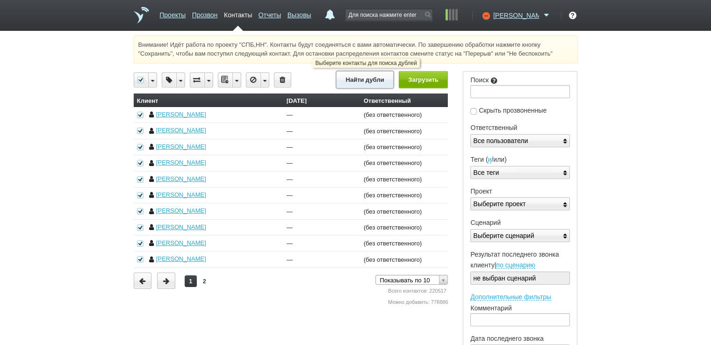
click at [358, 83] on button "Найти дубли" at bounding box center [364, 79] width 57 height 17
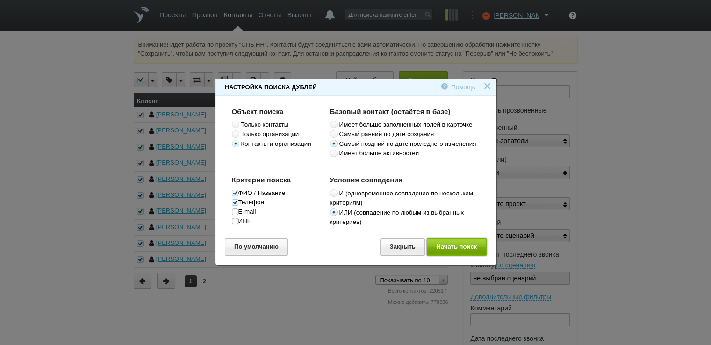
click at [462, 243] on button "Начать поиск" at bounding box center [457, 246] width 60 height 17
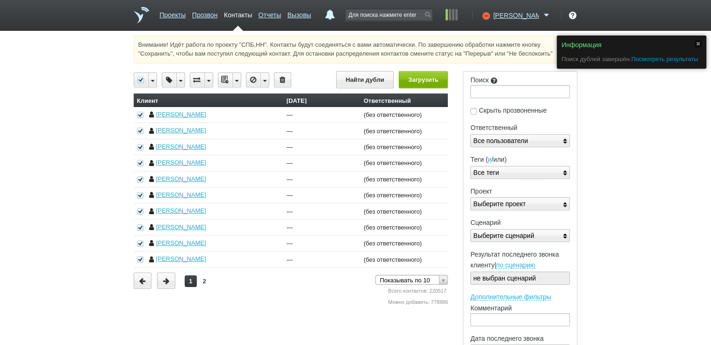
click at [664, 58] on link "Посмотреть результаты" at bounding box center [664, 59] width 67 height 7
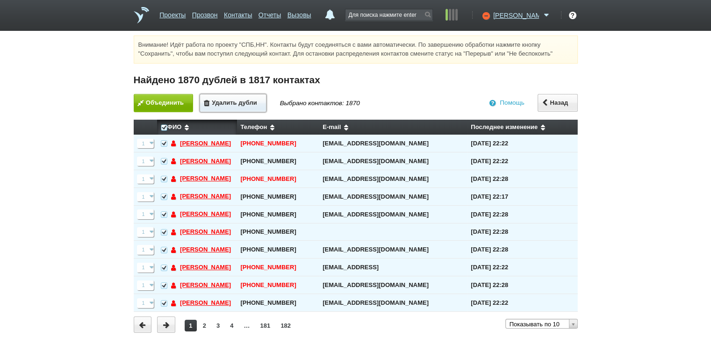
click at [232, 103] on button "Удалить дубли" at bounding box center [233, 103] width 67 height 18
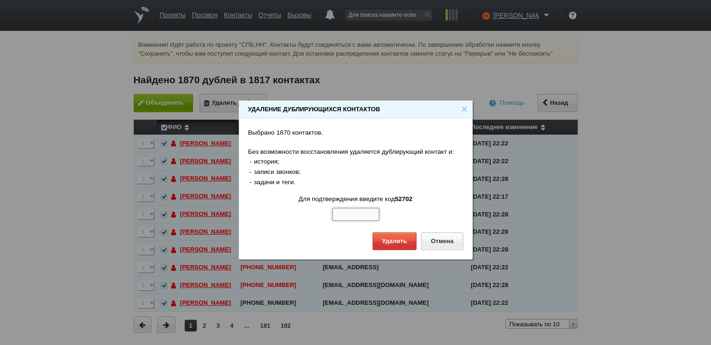
click at [354, 212] on input "text" at bounding box center [355, 214] width 47 height 13
type input "52702"
click at [386, 238] on button "Удалить" at bounding box center [394, 240] width 44 height 17
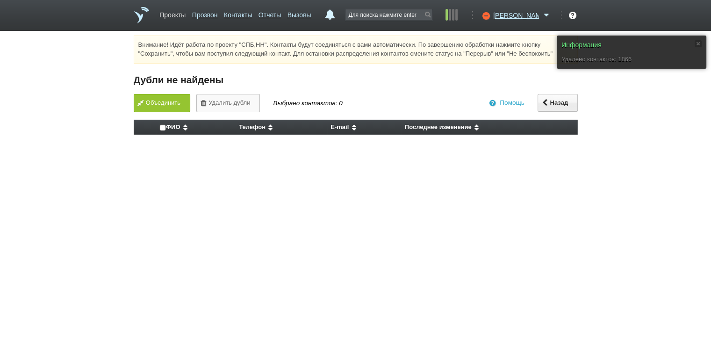
click at [181, 12] on link "Проекты" at bounding box center [172, 14] width 26 height 14
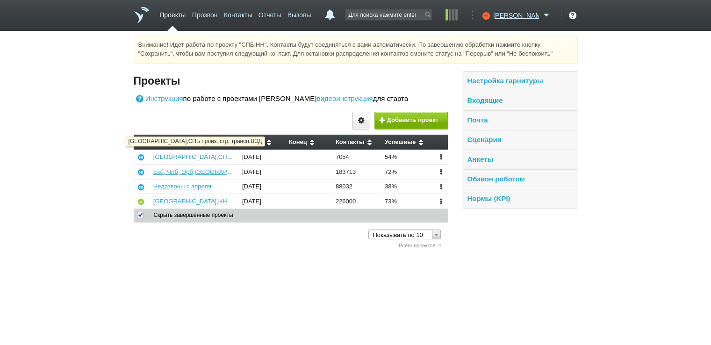
click at [185, 156] on link "[GEOGRAPHIC_DATA],СПБ произ.,стр, трансп,ВЭД" at bounding box center [225, 156] width 145 height 7
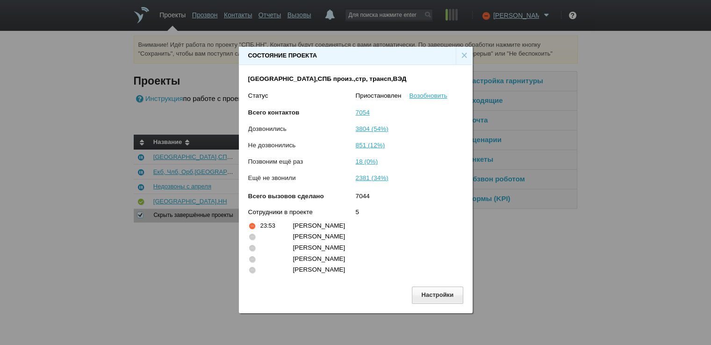
click at [462, 54] on div "×" at bounding box center [464, 56] width 17 height 18
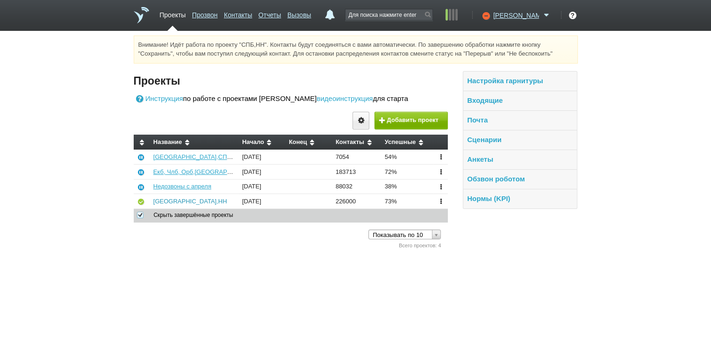
click at [161, 200] on link "[GEOGRAPHIC_DATA],НН" at bounding box center [190, 201] width 74 height 7
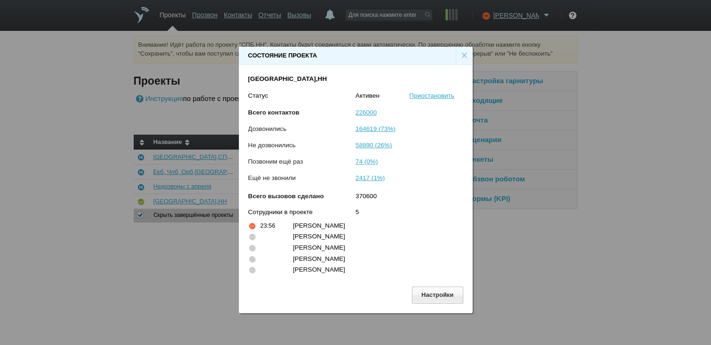
click at [463, 51] on div "×" at bounding box center [464, 56] width 17 height 18
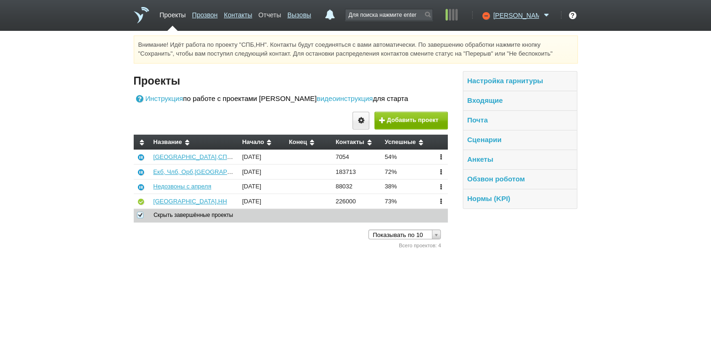
click at [281, 15] on link "Отчеты" at bounding box center [269, 14] width 22 height 14
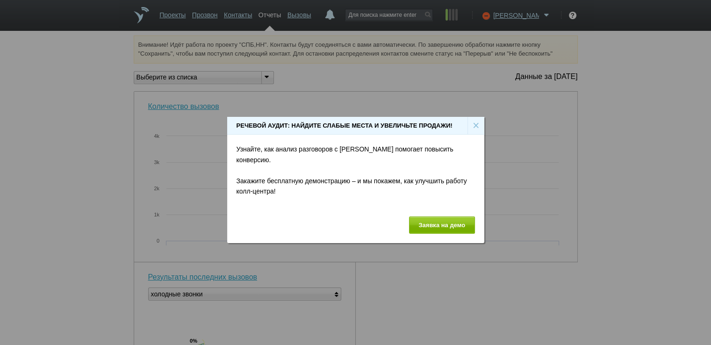
click at [472, 128] on div "×" at bounding box center [475, 126] width 17 height 18
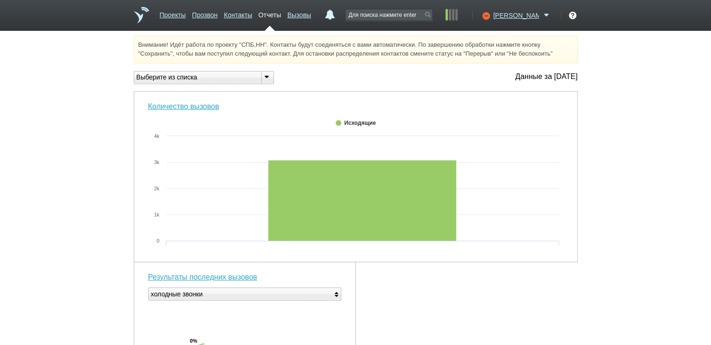
click at [267, 76] on icon at bounding box center [267, 76] width 10 height 7
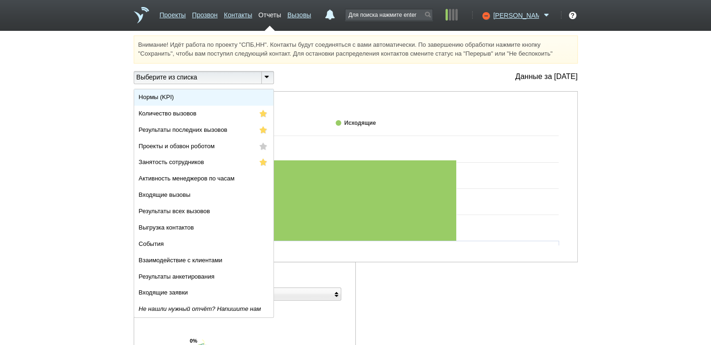
click at [221, 97] on li "Нормы (KPI)" at bounding box center [203, 97] width 139 height 16
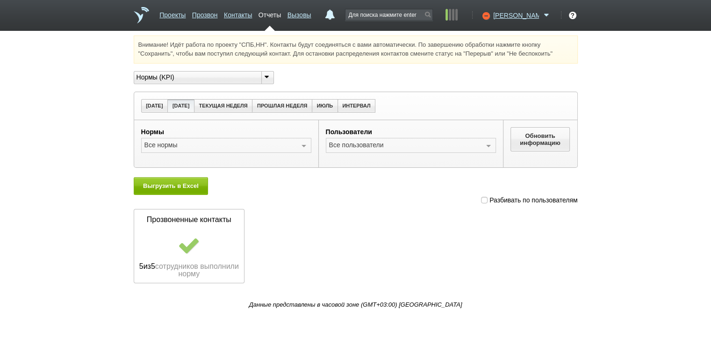
click at [487, 201] on label "Разбивать по пользователям" at bounding box center [529, 200] width 96 height 10
click at [487, 201] on input "Разбивать по пользователям" at bounding box center [484, 198] width 6 height 6
checkbox input "true"
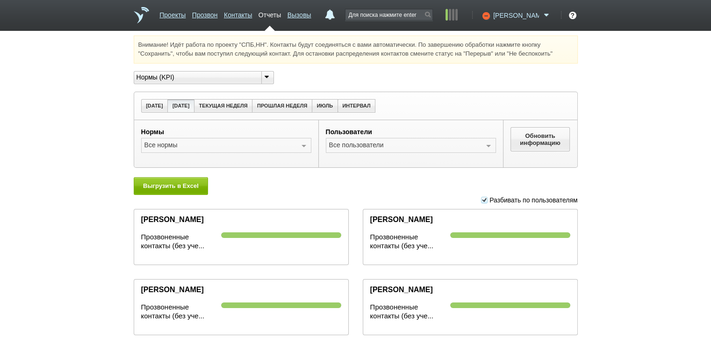
click at [543, 14] on span at bounding box center [546, 15] width 11 height 9
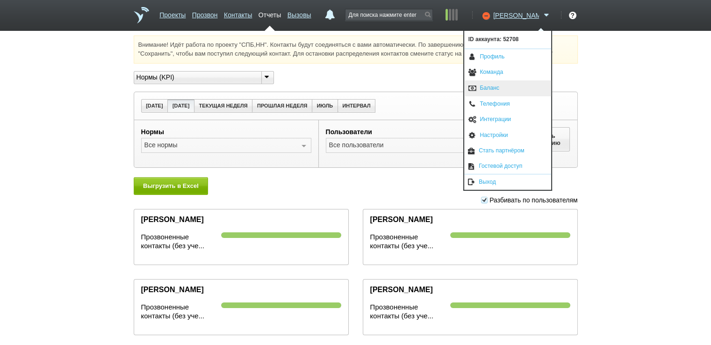
click at [501, 86] on link "Баланс" at bounding box center [507, 88] width 87 height 16
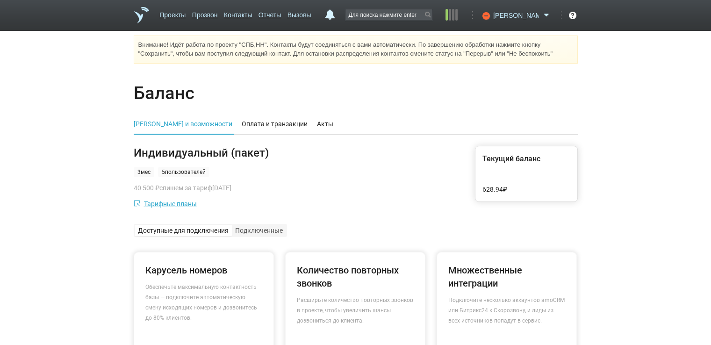
click at [548, 13] on span at bounding box center [546, 15] width 11 height 9
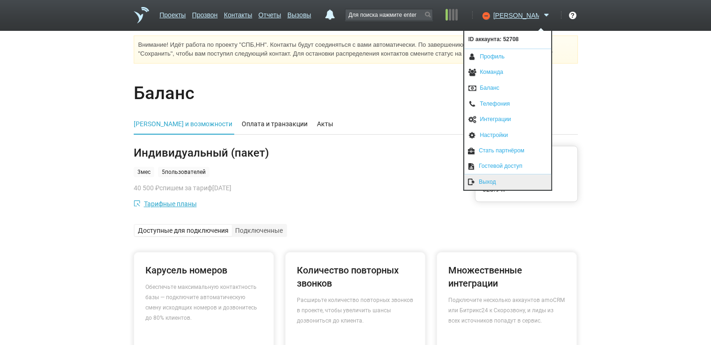
click at [481, 182] on link "Выход" at bounding box center [507, 181] width 87 height 15
